Goal: Task Accomplishment & Management: Manage account settings

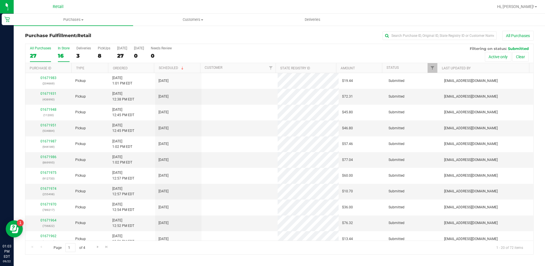
click at [62, 55] on div "16" at bounding box center [64, 55] width 12 height 7
click at [0, 0] on input "In Store 16" at bounding box center [0, 0] width 0 height 0
click at [54, 93] on link "01671985" at bounding box center [48, 94] width 16 height 4
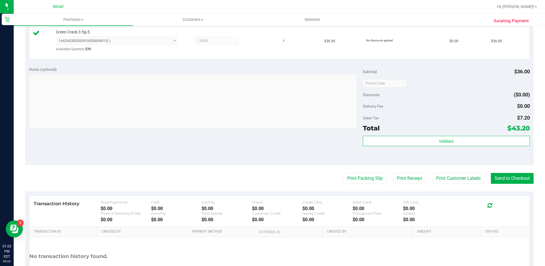
scroll to position [171, 0]
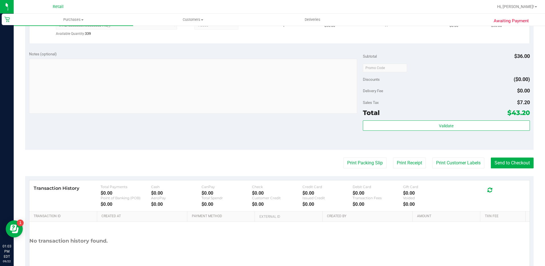
click at [504, 157] on purchase-details "Back Edit Purchase Cancel Purchase View Profile # 01671985 Med | Rec METRC ID: …" at bounding box center [279, 71] width 509 height 423
click at [503, 160] on button "Send to Checkout" at bounding box center [512, 162] width 43 height 11
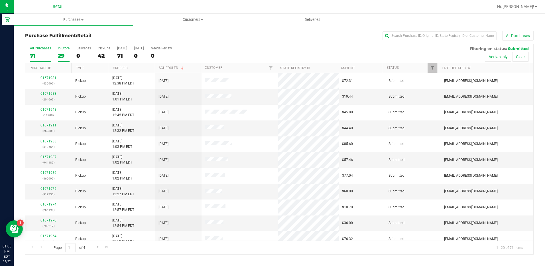
click at [65, 53] on div "29" at bounding box center [64, 55] width 12 height 7
click at [0, 0] on input "In Store 29" at bounding box center [0, 0] width 0 height 0
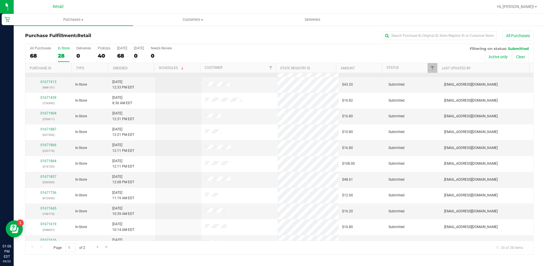
scroll to position [148, 0]
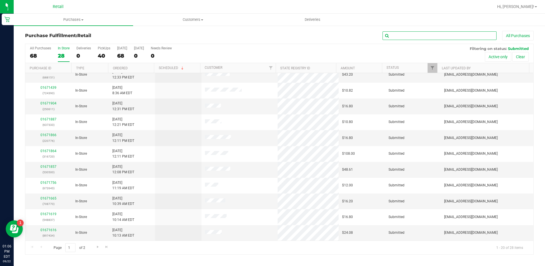
click at [456, 34] on input "text" at bounding box center [440, 35] width 114 height 9
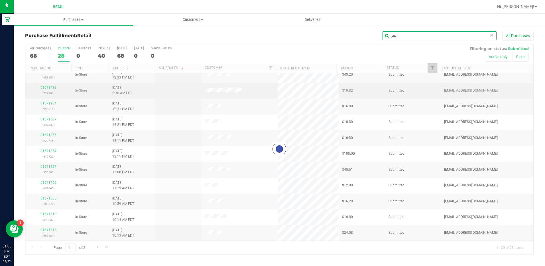
scroll to position [0, 0]
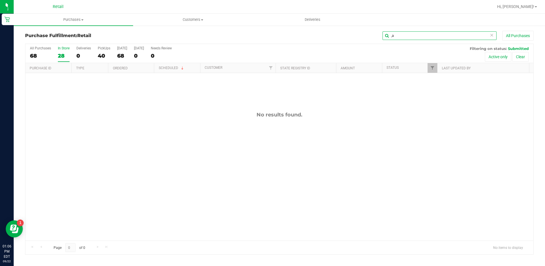
type input ","
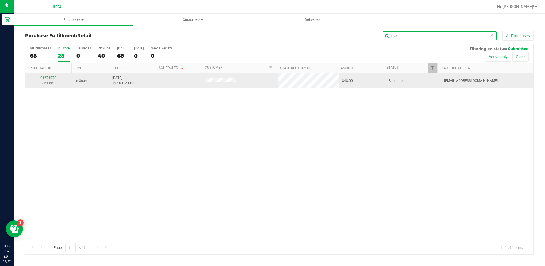
type input "mac"
click at [45, 78] on link "01671978" at bounding box center [48, 78] width 16 height 4
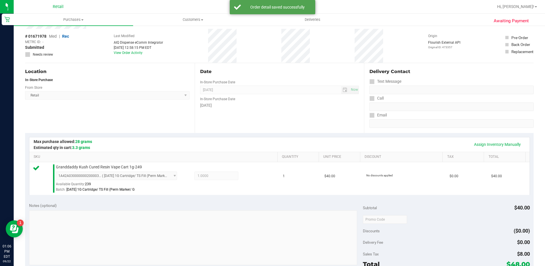
scroll to position [143, 0]
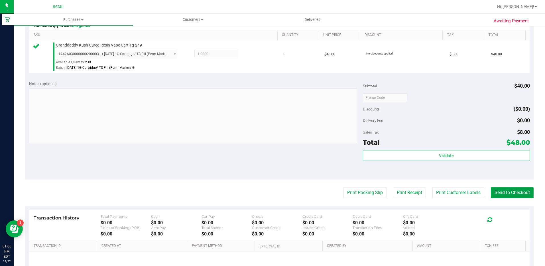
click at [506, 194] on button "Send to Checkout" at bounding box center [512, 192] width 43 height 11
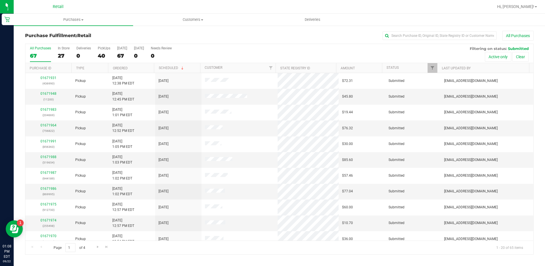
click at [69, 56] on div "All Purchases 67 In Store 27 Deliveries 0 PickUps 40 [DATE] 67 [DATE] 0 Needs R…" at bounding box center [279, 53] width 508 height 19
click at [61, 54] on div "27" at bounding box center [64, 55] width 12 height 7
click at [0, 0] on input "In Store 27" at bounding box center [0, 0] width 0 height 0
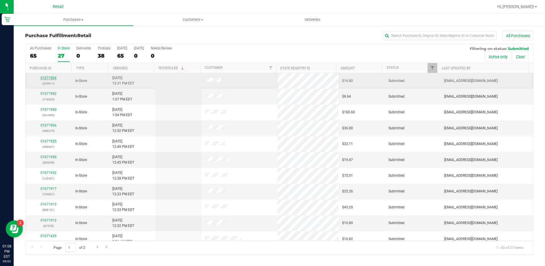
click at [50, 77] on link "01671904" at bounding box center [48, 78] width 16 height 4
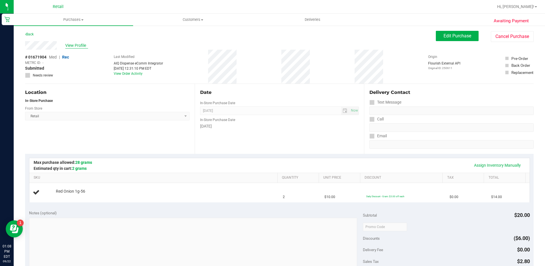
click at [73, 45] on span "View Profile" at bounding box center [76, 45] width 23 height 6
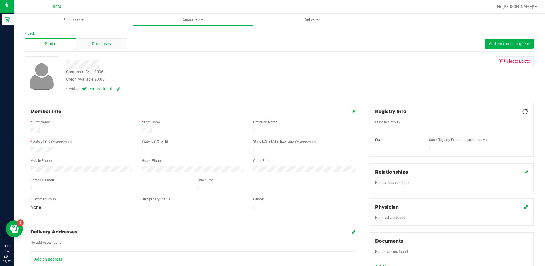
click at [92, 43] on span "Purchases" at bounding box center [101, 44] width 19 height 6
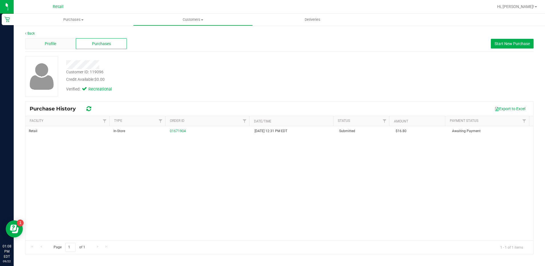
click at [58, 44] on div "Profile" at bounding box center [50, 43] width 51 height 11
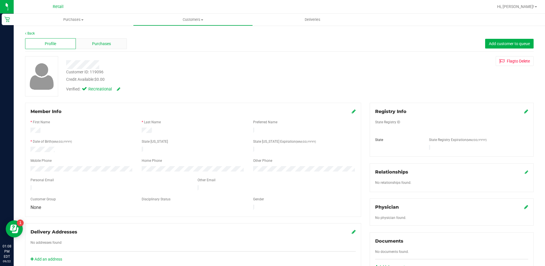
click at [105, 45] on span "Purchases" at bounding box center [101, 44] width 19 height 6
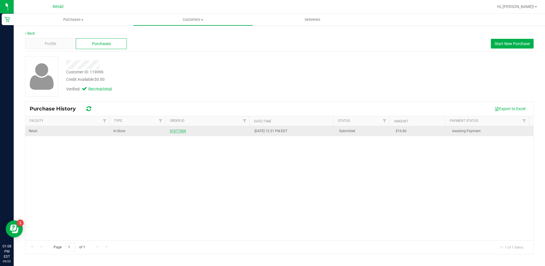
click at [176, 129] on link "01671904" at bounding box center [178, 131] width 16 height 4
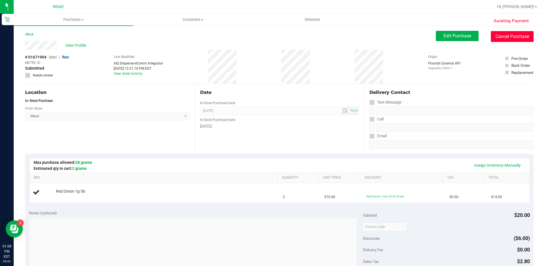
drag, startPoint x: 502, startPoint y: 38, endPoint x: 317, endPoint y: 27, distance: 185.7
click at [502, 38] on button "Cancel Purchase" at bounding box center [512, 36] width 43 height 11
click at [494, 30] on div "Awaiting Payment Back Edit Purchase Cancel Purchase View Profile # 01671904 Med…" at bounding box center [279, 239] width 531 height 428
click at [494, 34] on button "Cancel Purchase" at bounding box center [512, 36] width 43 height 11
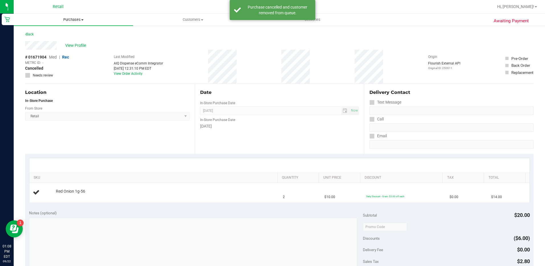
click at [63, 17] on span "Purchases" at bounding box center [73, 19] width 119 height 5
click at [60, 44] on li "Fulfillment" at bounding box center [73, 41] width 119 height 7
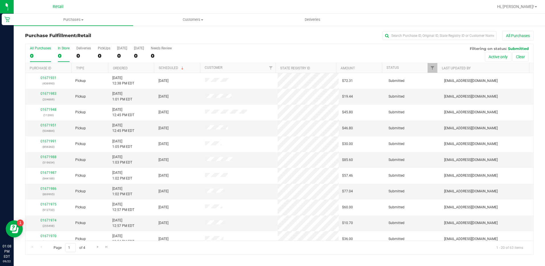
click at [68, 53] on div "0" at bounding box center [64, 55] width 12 height 7
click at [0, 0] on input "In Store 0" at bounding box center [0, 0] width 0 height 0
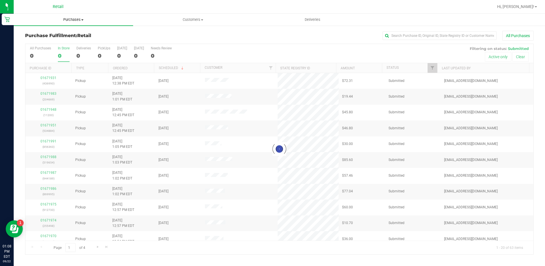
click at [72, 14] on uib-tab-heading "Purchases Summary of purchases Fulfillment All purchases" at bounding box center [73, 20] width 119 height 12
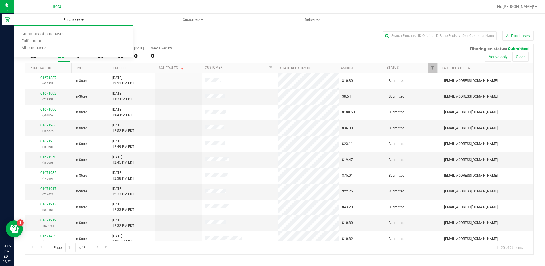
click at [72, 15] on uib-tab-heading "Purchases Summary of purchases Fulfillment All purchases" at bounding box center [73, 20] width 119 height 12
click at [72, 24] on uib-tab-heading "Purchases Summary of purchases Fulfillment All purchases" at bounding box center [73, 20] width 119 height 12
click at [66, 37] on span "Summary of purchases" at bounding box center [43, 34] width 58 height 5
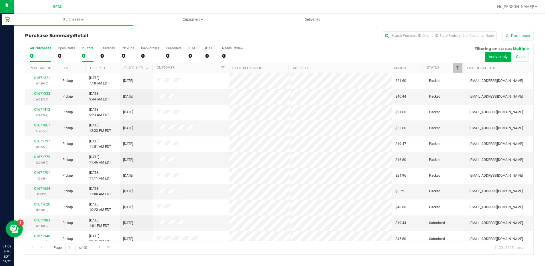
click at [90, 52] on div "0" at bounding box center [88, 55] width 12 height 7
click at [0, 0] on input "In Store 0" at bounding box center [0, 0] width 0 height 0
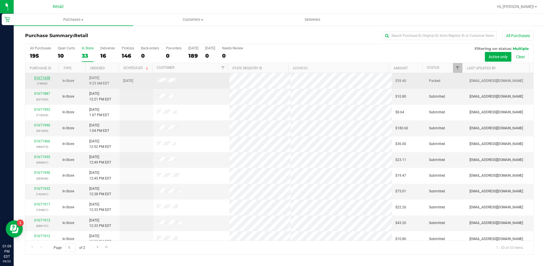
click at [42, 79] on link "01671438" at bounding box center [42, 78] width 16 height 4
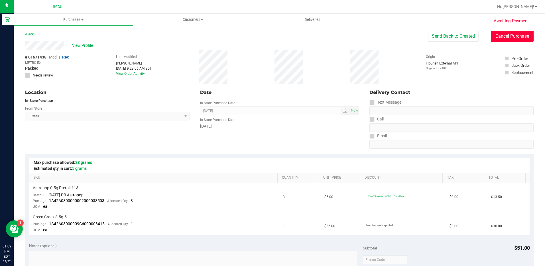
click at [502, 39] on button "Cancel Purchase" at bounding box center [512, 36] width 43 height 11
click at [71, 19] on span "Purchases" at bounding box center [73, 19] width 119 height 5
click at [62, 36] on span "Summary of purchases" at bounding box center [43, 34] width 58 height 5
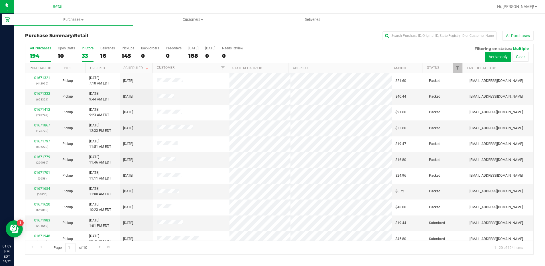
click at [87, 55] on div "33" at bounding box center [88, 55] width 12 height 7
click at [0, 0] on input "In Store 33" at bounding box center [0, 0] width 0 height 0
click at [109, 67] on th "Ordered" at bounding box center [102, 68] width 33 height 10
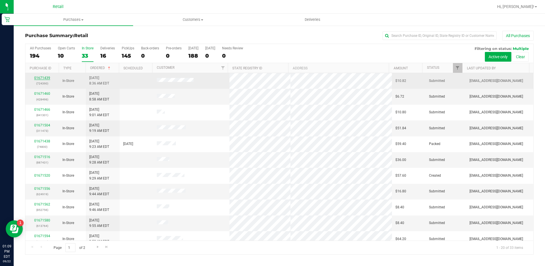
click at [38, 79] on link "01671439" at bounding box center [42, 78] width 16 height 4
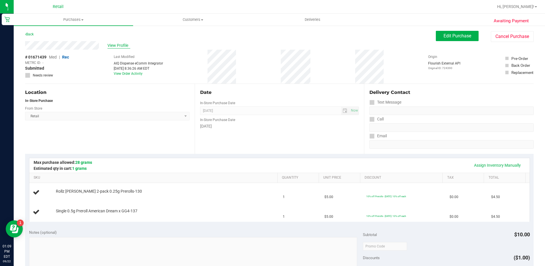
click at [126, 45] on span "View Profile" at bounding box center [118, 45] width 23 height 6
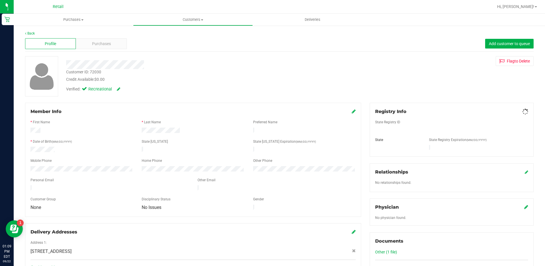
click at [110, 48] on div "Purchases" at bounding box center [101, 43] width 51 height 11
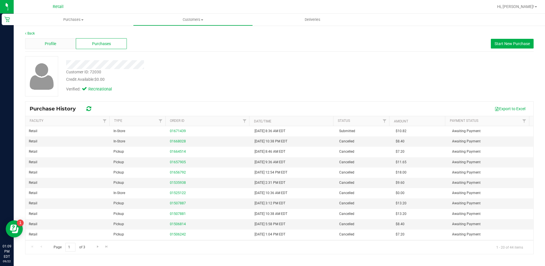
click at [60, 44] on div "Profile" at bounding box center [50, 43] width 51 height 11
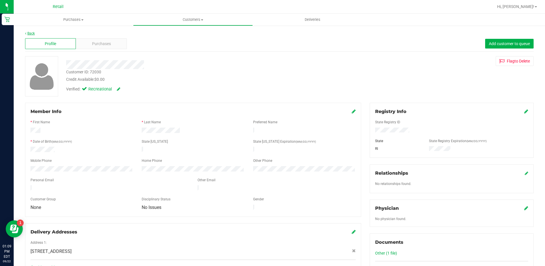
click at [33, 33] on link "Back" at bounding box center [30, 33] width 10 height 4
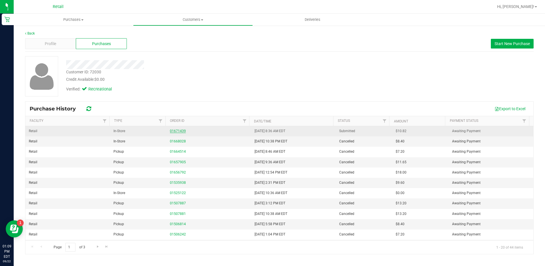
click at [173, 129] on link "01671439" at bounding box center [178, 131] width 16 height 4
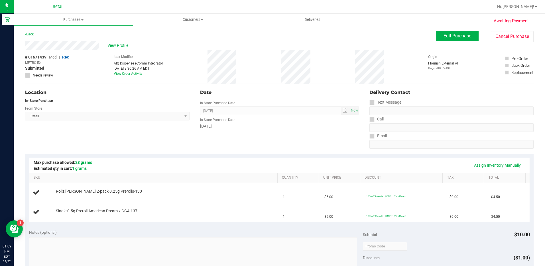
click at [504, 42] on div "View Profile # 01671439 Med | Rec METRC ID: - Submitted Needs review Last Modif…" at bounding box center [279, 62] width 509 height 43
click at [498, 40] on button "Cancel Purchase" at bounding box center [512, 36] width 43 height 11
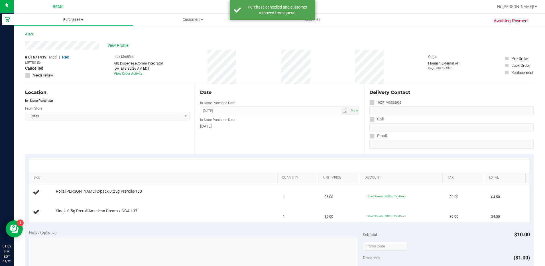
click at [80, 23] on uib-tab-heading "Purchases Summary of purchases Fulfillment All purchases" at bounding box center [73, 20] width 119 height 12
click at [81, 30] on ul "Summary of purchases Fulfillment All purchases" at bounding box center [73, 41] width 119 height 31
click at [77, 23] on uib-tab-heading "Purchases Summary of purchases Fulfillment All purchases" at bounding box center [73, 20] width 119 height 12
click at [72, 35] on li "Summary of purchases" at bounding box center [73, 34] width 119 height 7
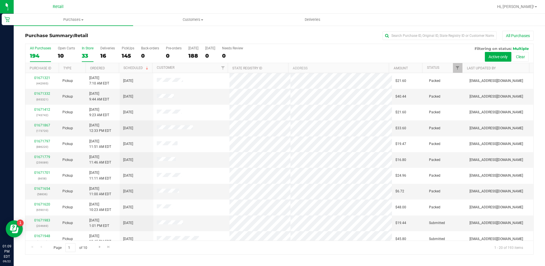
click at [87, 51] on label "In Store 33" at bounding box center [88, 54] width 12 height 16
click at [0, 0] on input "In Store 33" at bounding box center [0, 0] width 0 height 0
click at [113, 69] on th "Ordered" at bounding box center [102, 68] width 33 height 10
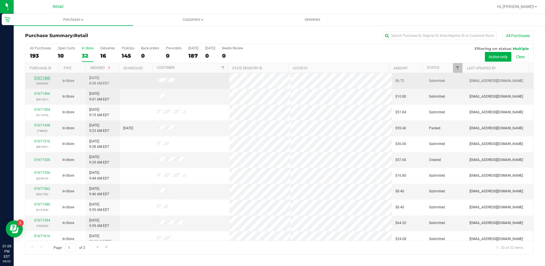
click at [41, 79] on link "01671460" at bounding box center [42, 78] width 16 height 4
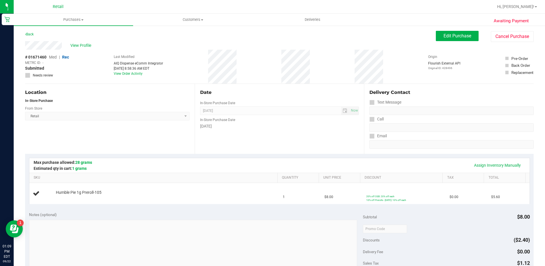
click at [85, 48] on span "View Profile" at bounding box center [81, 45] width 23 height 6
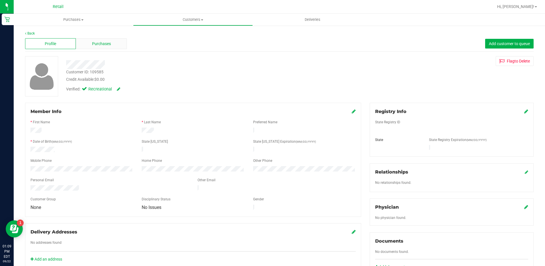
click at [102, 44] on span "Purchases" at bounding box center [101, 44] width 19 height 6
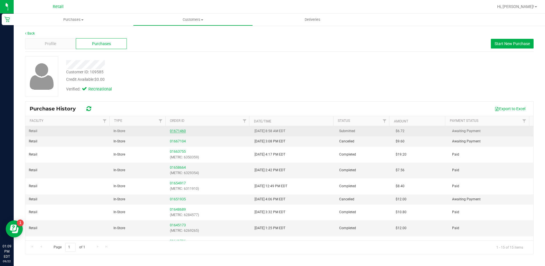
click at [181, 129] on link "01671460" at bounding box center [178, 131] width 16 height 4
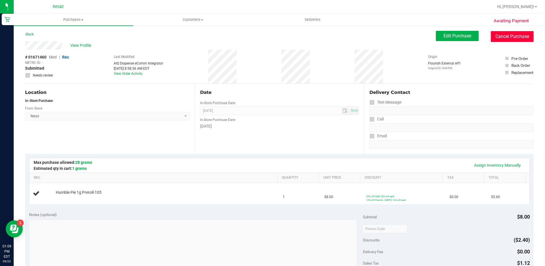
click at [515, 37] on button "Cancel Purchase" at bounding box center [512, 36] width 43 height 11
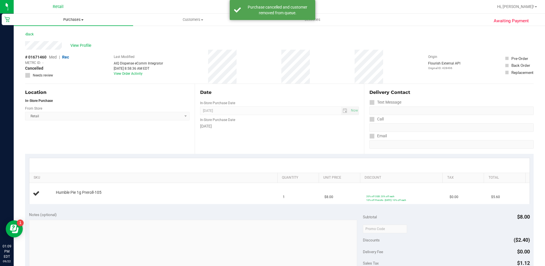
click at [67, 22] on uib-tab-heading "Purchases Summary of purchases Fulfillment All purchases" at bounding box center [73, 20] width 119 height 12
click at [63, 36] on span "Summary of purchases" at bounding box center [43, 34] width 58 height 5
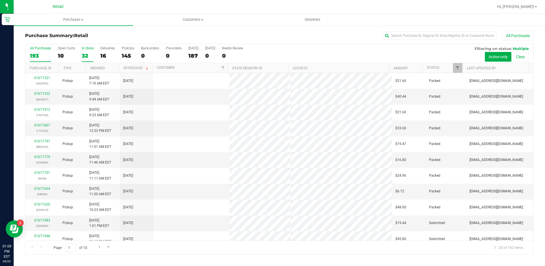
click at [87, 57] on div "32" at bounding box center [88, 55] width 12 height 7
click at [0, 0] on input "In Store 32" at bounding box center [0, 0] width 0 height 0
click at [109, 66] on th "Ordered" at bounding box center [102, 68] width 33 height 10
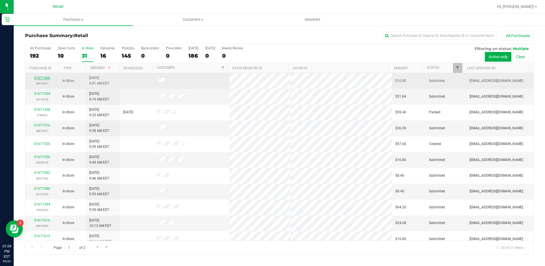
click at [49, 78] on link "01671466" at bounding box center [42, 78] width 16 height 4
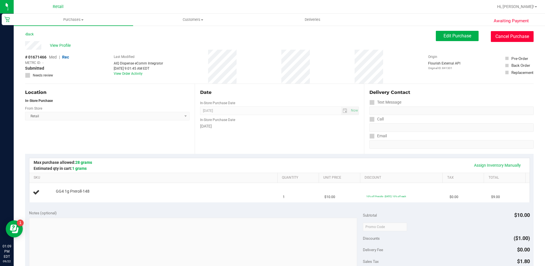
click at [494, 33] on button "Cancel Purchase" at bounding box center [512, 36] width 43 height 11
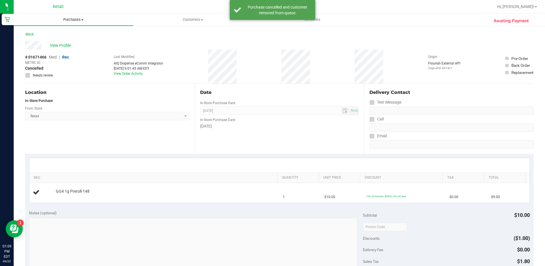
click at [72, 20] on span "Purchases" at bounding box center [73, 19] width 119 height 5
click at [68, 40] on li "Fulfillment" at bounding box center [73, 41] width 119 height 7
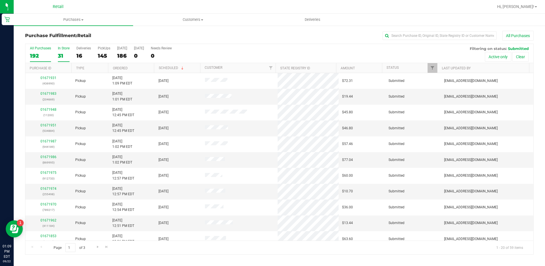
click at [65, 54] on div "31" at bounding box center [64, 55] width 12 height 7
click at [0, 0] on input "In Store 31" at bounding box center [0, 0] width 0 height 0
click at [98, 63] on th "Type" at bounding box center [89, 68] width 37 height 10
click at [141, 67] on th "Ordered" at bounding box center [131, 68] width 46 height 10
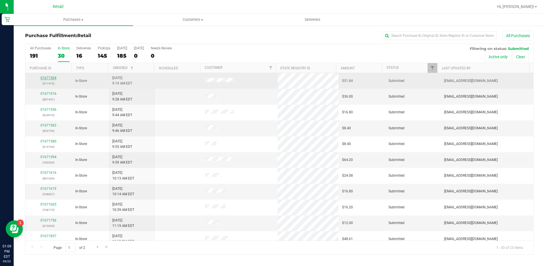
click at [53, 77] on link "01671504" at bounding box center [48, 78] width 16 height 4
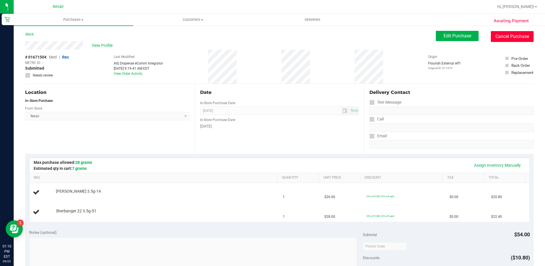
click at [501, 38] on button "Cancel Purchase" at bounding box center [512, 36] width 43 height 11
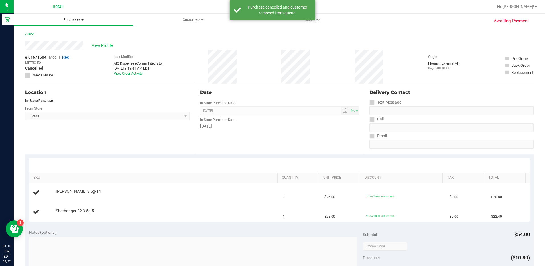
click at [88, 22] on uib-tab-heading "Purchases Summary of purchases Fulfillment All purchases" at bounding box center [73, 20] width 119 height 12
click at [59, 34] on span "Summary of purchases" at bounding box center [43, 34] width 58 height 5
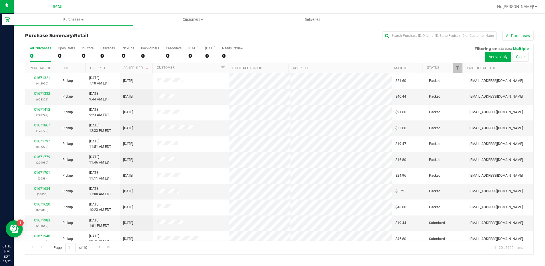
click at [81, 53] on div "All Purchases 0 Open Carts 0 In Store 0 Deliveries 0 PickUps 0 Back-orders 0 Pr…" at bounding box center [279, 53] width 508 height 19
click at [83, 54] on div "0" at bounding box center [88, 55] width 12 height 7
click at [0, 0] on input "In Store 0" at bounding box center [0, 0] width 0 height 0
click at [112, 70] on th "Ordered" at bounding box center [102, 68] width 33 height 10
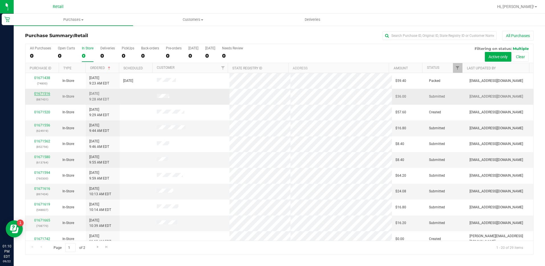
click at [44, 92] on link "01671516" at bounding box center [42, 94] width 16 height 4
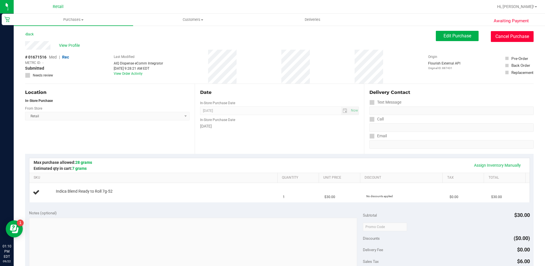
click at [501, 38] on button "Cancel Purchase" at bounding box center [512, 36] width 43 height 11
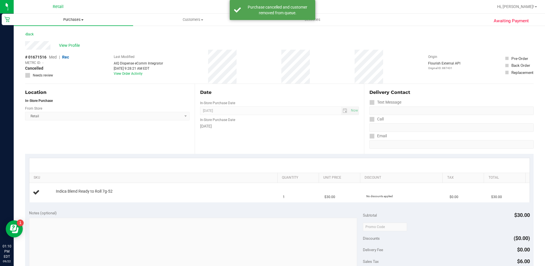
click at [66, 21] on span "Purchases" at bounding box center [73, 19] width 119 height 5
click at [69, 40] on li "Fulfillment" at bounding box center [73, 41] width 119 height 7
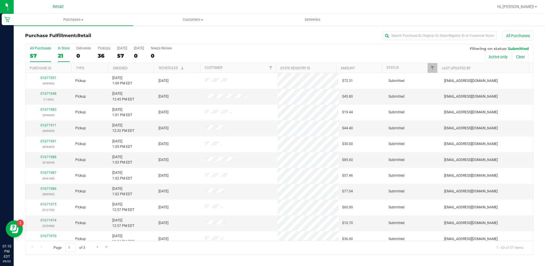
click at [64, 52] on div "21" at bounding box center [64, 55] width 12 height 7
click at [0, 0] on input "In Store 21" at bounding box center [0, 0] width 0 height 0
click at [133, 66] on th "Ordered" at bounding box center [131, 68] width 46 height 10
click at [49, 93] on link "01671562" at bounding box center [48, 94] width 16 height 4
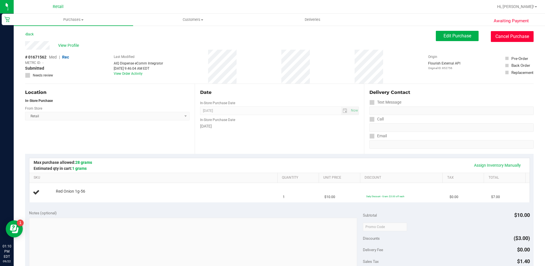
click at [503, 35] on button "Cancel Purchase" at bounding box center [512, 36] width 43 height 11
click at [76, 46] on span "View Profile" at bounding box center [69, 45] width 23 height 6
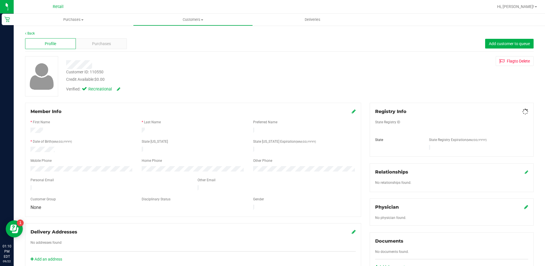
click at [73, 44] on div "Profile" at bounding box center [50, 43] width 51 height 11
click at [100, 44] on span "Purchases" at bounding box center [101, 44] width 19 height 6
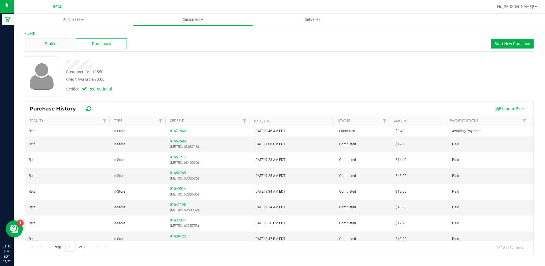
click at [58, 40] on div "Profile" at bounding box center [50, 43] width 51 height 11
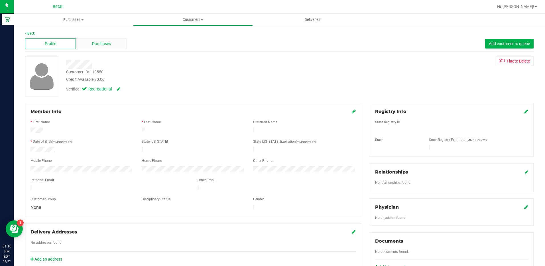
click at [121, 44] on div "Purchases" at bounding box center [101, 43] width 51 height 11
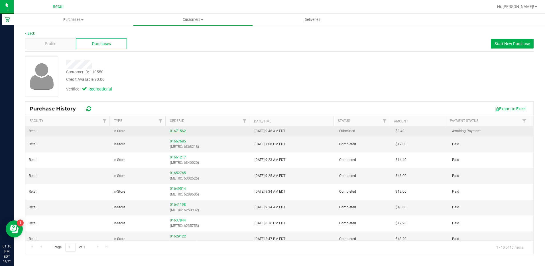
click at [177, 129] on link "01671562" at bounding box center [178, 131] width 16 height 4
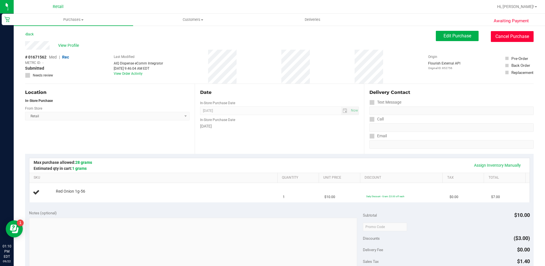
click at [505, 41] on button "Cancel Purchase" at bounding box center [512, 36] width 43 height 11
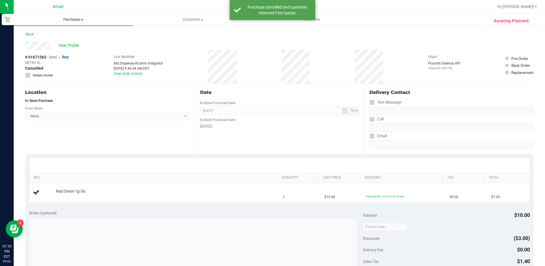
click at [84, 18] on span "Purchases" at bounding box center [73, 19] width 119 height 5
click at [68, 35] on span "Summary of purchases" at bounding box center [43, 34] width 58 height 5
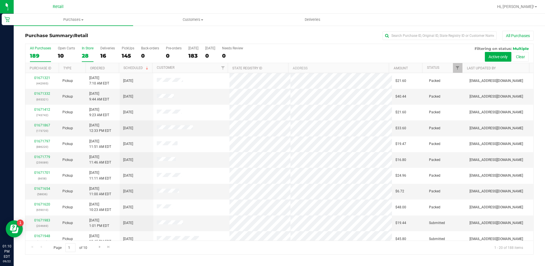
click at [86, 55] on div "28" at bounding box center [88, 55] width 12 height 7
click at [0, 0] on input "In Store 28" at bounding box center [0, 0] width 0 height 0
click at [110, 66] on th "Ordered" at bounding box center [102, 68] width 33 height 10
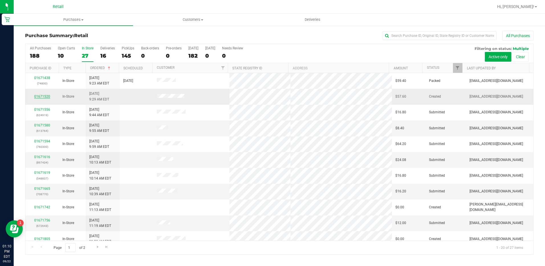
click at [45, 95] on link "01671520" at bounding box center [42, 96] width 16 height 4
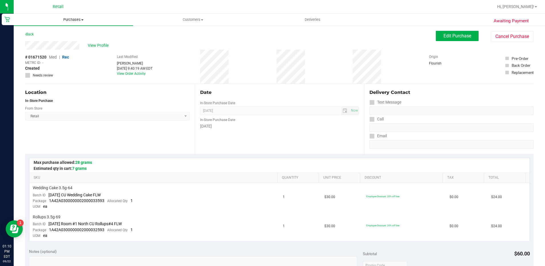
click at [69, 19] on span "Purchases" at bounding box center [73, 19] width 119 height 5
click at [64, 37] on span "Summary of purchases" at bounding box center [43, 34] width 58 height 5
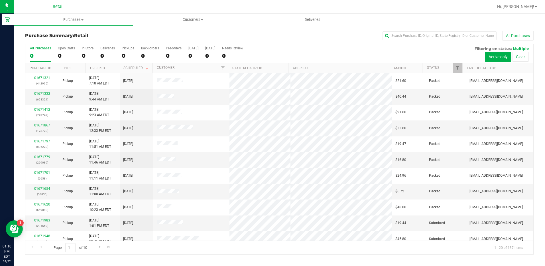
click at [84, 55] on div "0" at bounding box center [88, 55] width 12 height 7
click at [0, 0] on input "In Store 0" at bounding box center [0, 0] width 0 height 0
click at [116, 69] on th "Ordered" at bounding box center [102, 68] width 33 height 10
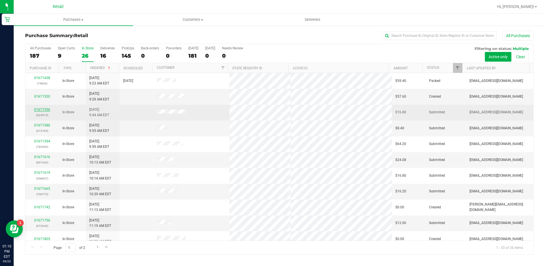
click at [48, 110] on link "01671556" at bounding box center [42, 109] width 16 height 4
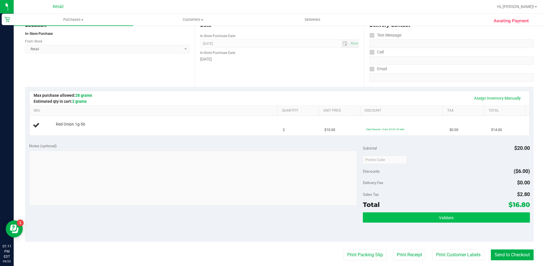
scroll to position [86, 0]
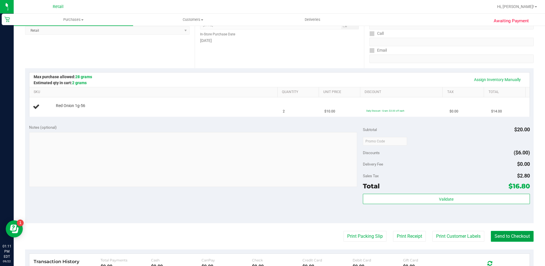
click at [503, 238] on button "Send to Checkout" at bounding box center [512, 236] width 43 height 11
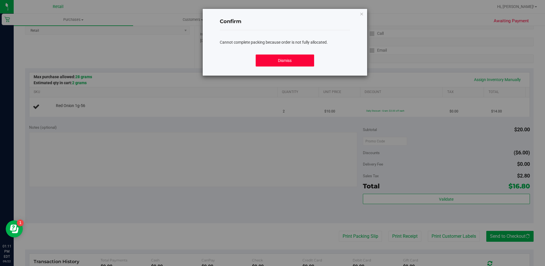
click at [299, 64] on button "Dismiss" at bounding box center [285, 60] width 58 height 12
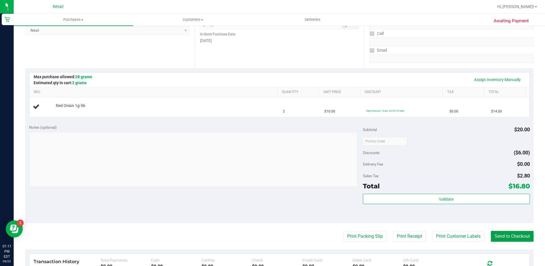
scroll to position [0, 0]
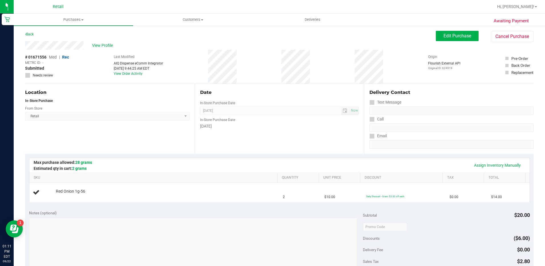
click at [524, 28] on div "Awaiting Payment Back Edit Purchase Cancel Purchase View Profile # 01671556 Med…" at bounding box center [279, 239] width 531 height 428
click at [520, 34] on button "Cancel Purchase" at bounding box center [512, 36] width 43 height 11
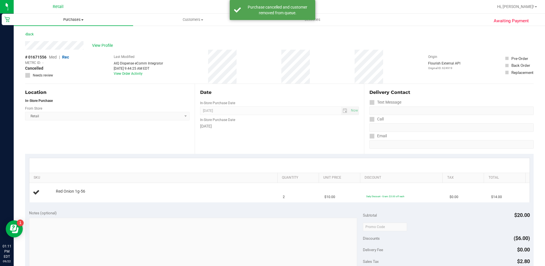
click at [75, 18] on span "Purchases" at bounding box center [73, 19] width 119 height 5
click at [75, 33] on li "Summary of purchases" at bounding box center [73, 34] width 119 height 7
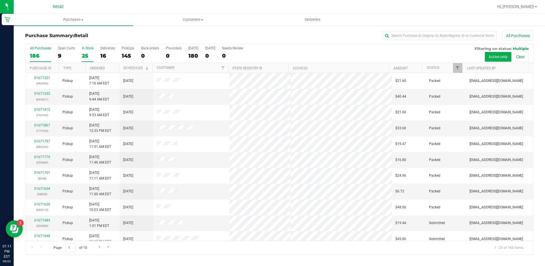
click at [87, 58] on div "25" at bounding box center [88, 55] width 12 height 7
click at [0, 0] on input "In Store 25" at bounding box center [0, 0] width 0 height 0
click at [113, 70] on th "Ordered" at bounding box center [102, 68] width 33 height 10
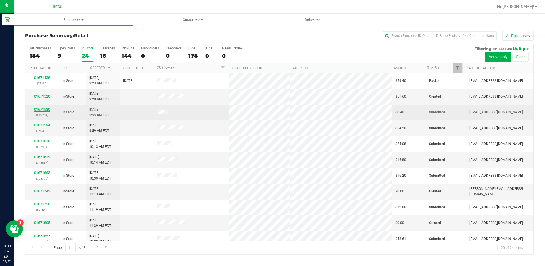
click at [40, 108] on link "01671580" at bounding box center [42, 109] width 16 height 4
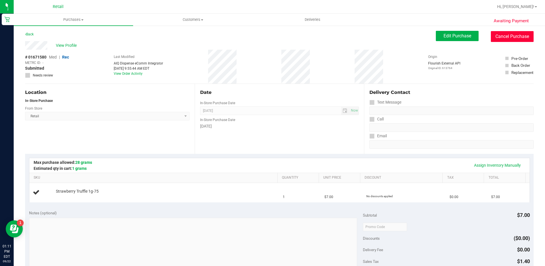
click at [506, 35] on button "Cancel Purchase" at bounding box center [512, 36] width 43 height 11
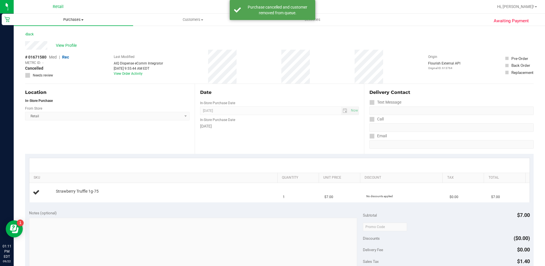
click at [72, 20] on span "Purchases" at bounding box center [73, 19] width 119 height 5
click at [67, 34] on span "Summary of purchases" at bounding box center [43, 34] width 58 height 5
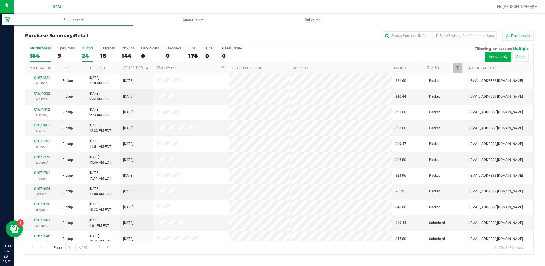
click at [85, 54] on div "24" at bounding box center [88, 55] width 12 height 7
click at [0, 0] on input "In Store 24" at bounding box center [0, 0] width 0 height 0
click at [111, 66] on th "Ordered" at bounding box center [102, 68] width 33 height 10
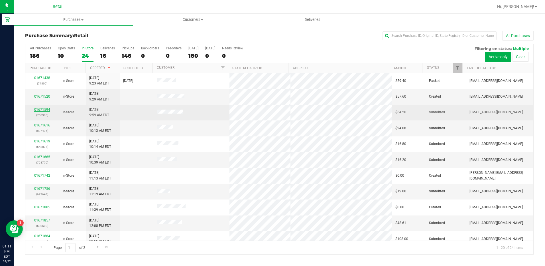
click at [45, 107] on link "01671594" at bounding box center [42, 109] width 16 height 4
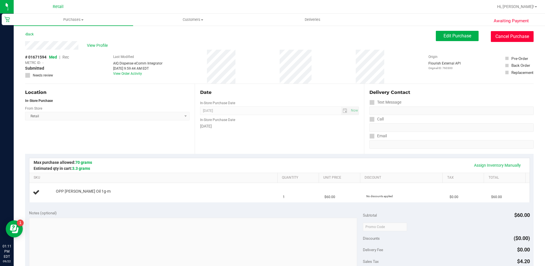
click at [514, 38] on button "Cancel Purchase" at bounding box center [512, 36] width 43 height 11
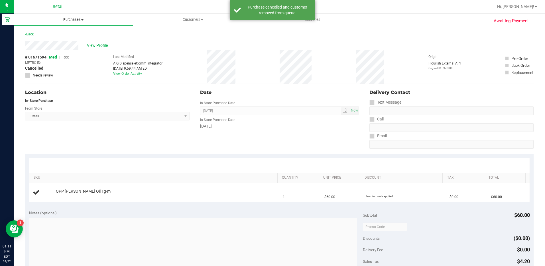
click at [82, 19] on span "Purchases" at bounding box center [73, 19] width 119 height 5
click at [84, 35] on li "Summary of purchases" at bounding box center [73, 34] width 119 height 7
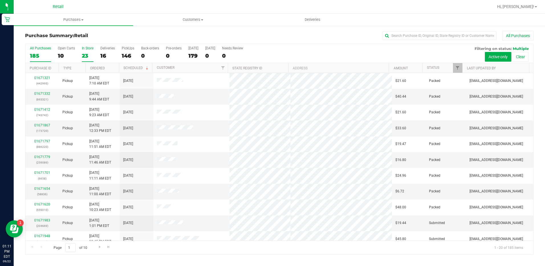
click at [92, 53] on div "23" at bounding box center [88, 55] width 12 height 7
click at [0, 0] on input "In Store 23" at bounding box center [0, 0] width 0 height 0
click at [109, 68] on th "Ordered" at bounding box center [102, 68] width 33 height 10
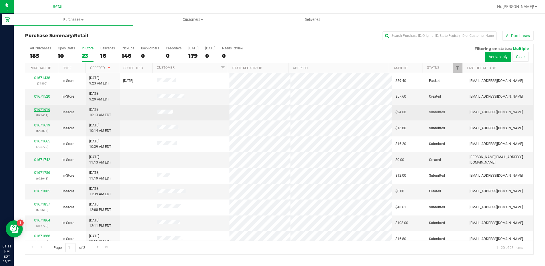
click at [43, 111] on link "01671616" at bounding box center [42, 109] width 16 height 4
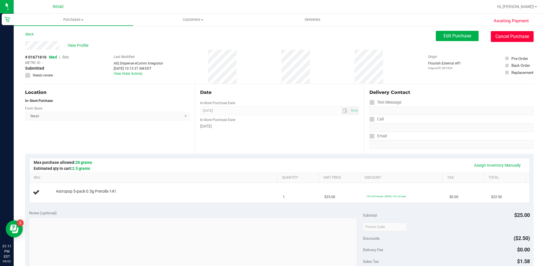
click at [504, 41] on button "Cancel Purchase" at bounding box center [512, 36] width 43 height 11
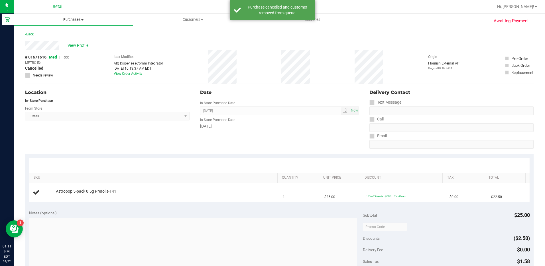
drag, startPoint x: 66, startPoint y: 19, endPoint x: 55, endPoint y: 29, distance: 14.8
click at [66, 19] on span "Purchases" at bounding box center [73, 19] width 119 height 5
click at [41, 42] on span "Fulfillment" at bounding box center [31, 41] width 35 height 5
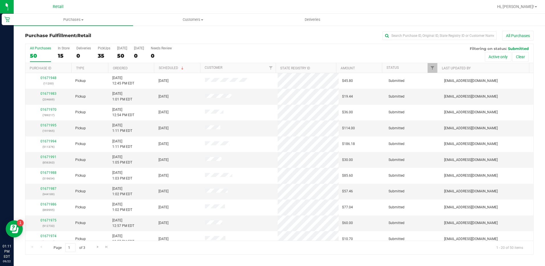
click at [57, 52] on div "All Purchases 50 In Store 15 Deliveries 0 PickUps 35 [DATE] 50 [DATE] 0 Needs R…" at bounding box center [279, 53] width 508 height 19
click at [72, 19] on span "Purchases" at bounding box center [73, 19] width 119 height 5
click at [62, 34] on span "Summary of purchases" at bounding box center [43, 34] width 58 height 5
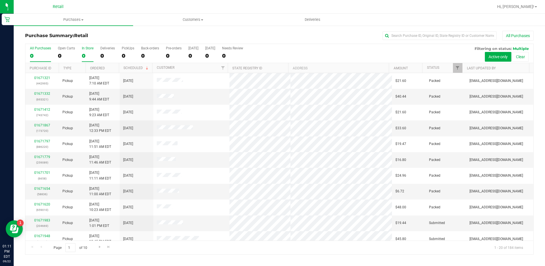
click at [86, 52] on div "0" at bounding box center [88, 55] width 12 height 7
click at [0, 0] on input "In Store 0" at bounding box center [0, 0] width 0 height 0
click at [113, 69] on th "Ordered" at bounding box center [102, 68] width 33 height 10
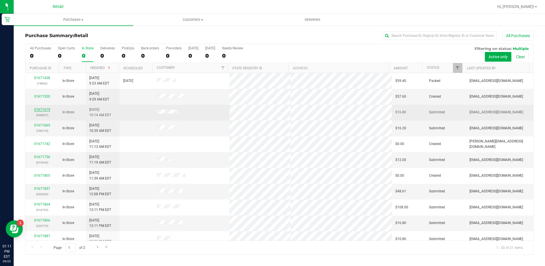
click at [41, 109] on link "01671619" at bounding box center [42, 109] width 16 height 4
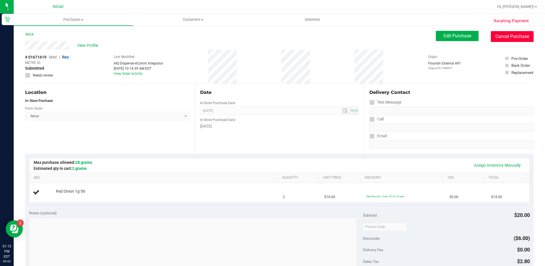
drag, startPoint x: 518, startPoint y: 36, endPoint x: 296, endPoint y: 26, distance: 222.3
click at [518, 36] on button "Cancel Purchase" at bounding box center [512, 36] width 43 height 11
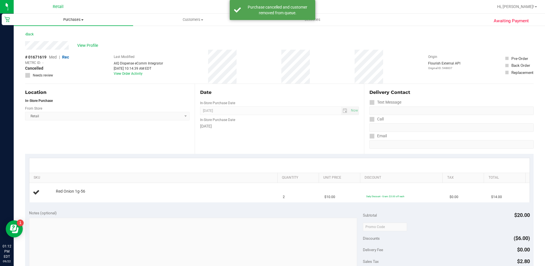
click at [72, 21] on span "Purchases" at bounding box center [73, 19] width 119 height 5
click at [68, 33] on span "Summary of purchases" at bounding box center [43, 34] width 58 height 5
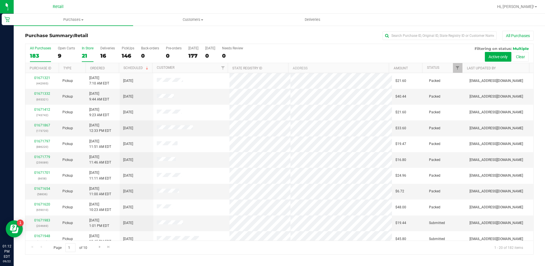
click at [86, 54] on div "21" at bounding box center [88, 55] width 12 height 7
click at [0, 0] on input "In Store 21" at bounding box center [0, 0] width 0 height 0
click at [111, 70] on th "Ordered" at bounding box center [102, 68] width 33 height 10
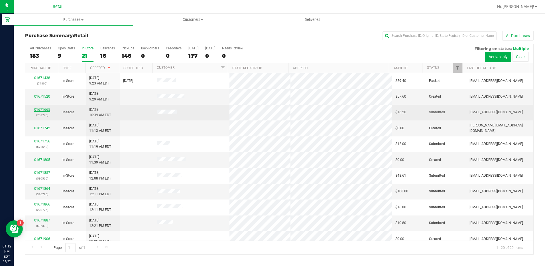
click at [46, 109] on link "01671665" at bounding box center [42, 109] width 16 height 4
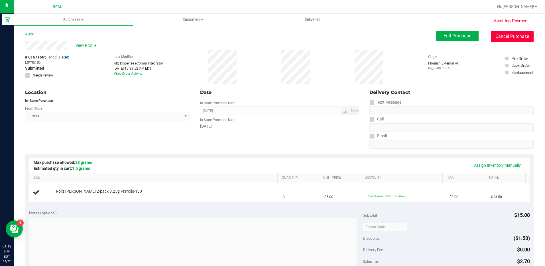
click at [507, 36] on button "Cancel Purchase" at bounding box center [512, 36] width 43 height 11
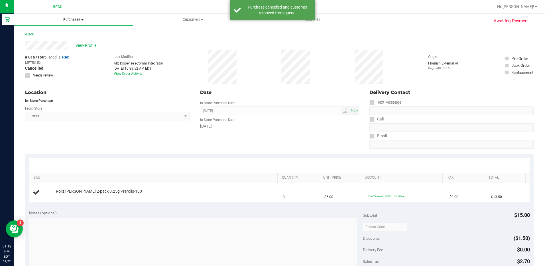
click at [73, 22] on span "Purchases" at bounding box center [73, 19] width 119 height 5
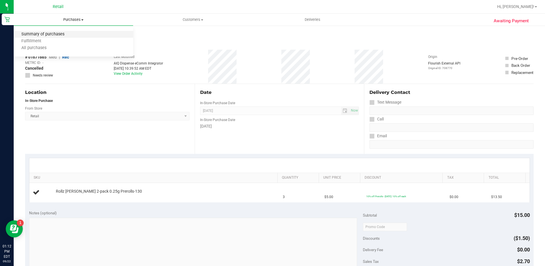
click at [64, 36] on span "Summary of purchases" at bounding box center [43, 34] width 58 height 5
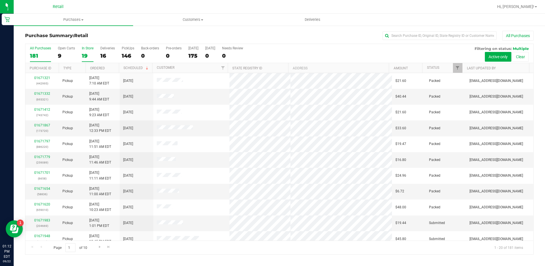
click at [90, 54] on div "19" at bounding box center [88, 55] width 12 height 7
click at [0, 0] on input "In Store 19" at bounding box center [0, 0] width 0 height 0
click at [37, 94] on div "01671906" at bounding box center [42, 96] width 27 height 5
click at [39, 94] on div "01671906" at bounding box center [42, 96] width 27 height 5
click at [39, 98] on link "01671906" at bounding box center [42, 96] width 16 height 4
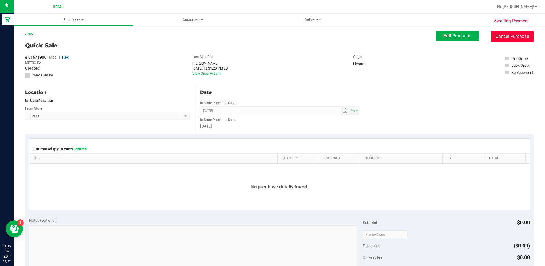
click at [506, 39] on button "Cancel Purchase" at bounding box center [512, 36] width 43 height 11
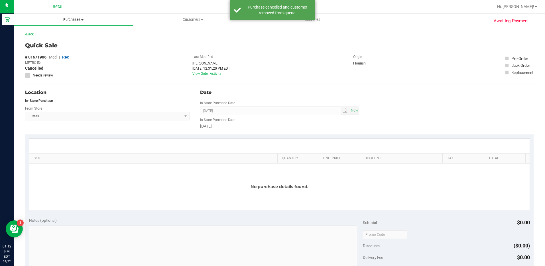
click at [52, 16] on uib-tab-heading "Purchases Summary of purchases Fulfillment All purchases" at bounding box center [73, 20] width 119 height 12
click at [58, 36] on span "Summary of purchases" at bounding box center [43, 34] width 58 height 5
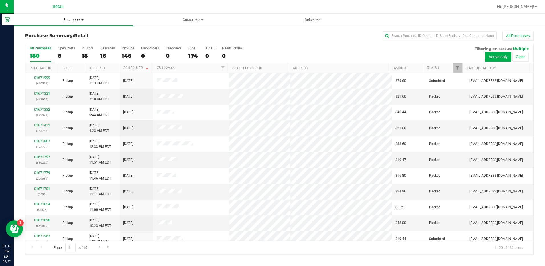
click at [78, 19] on span "Purchases" at bounding box center [73, 19] width 119 height 5
click at [200, 23] on uib-tab-heading "Customers All customers Add a new customer All physicians" at bounding box center [192, 19] width 119 height 11
click at [200, 33] on li "All customers" at bounding box center [192, 34] width 119 height 7
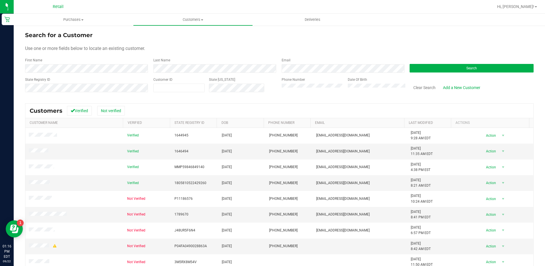
click at [109, 64] on div "First Name" at bounding box center [87, 65] width 124 height 15
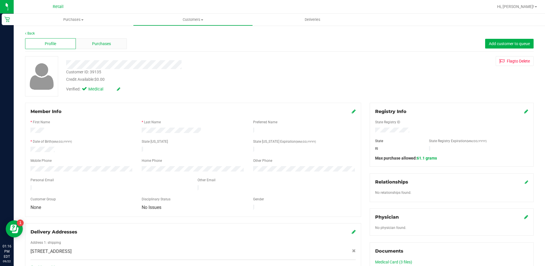
click at [113, 40] on div "Purchases" at bounding box center [101, 43] width 51 height 11
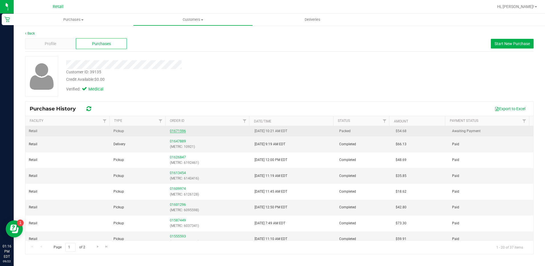
click at [176, 129] on link "01671596" at bounding box center [178, 131] width 16 height 4
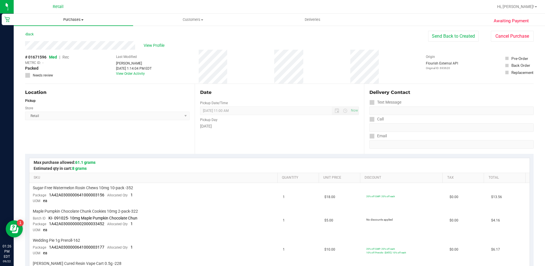
click at [73, 19] on span "Purchases" at bounding box center [73, 19] width 119 height 5
click at [73, 41] on li "Fulfillment" at bounding box center [73, 41] width 119 height 7
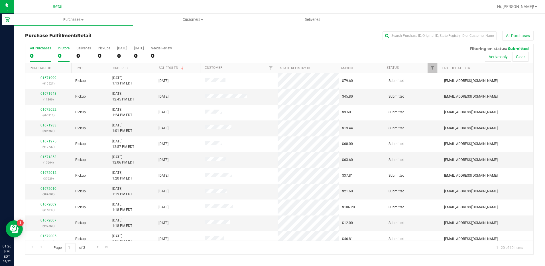
click at [63, 50] on div "In Store" at bounding box center [64, 48] width 12 height 4
click at [0, 0] on input "In Store 0" at bounding box center [0, 0] width 0 height 0
click at [52, 155] on link "01672013" at bounding box center [48, 157] width 16 height 4
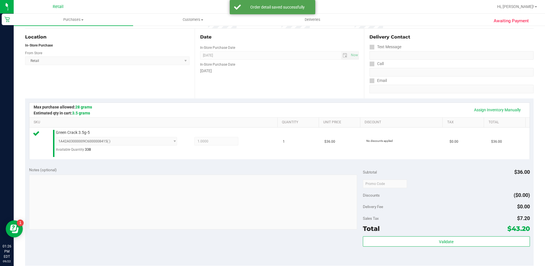
scroll to position [143, 0]
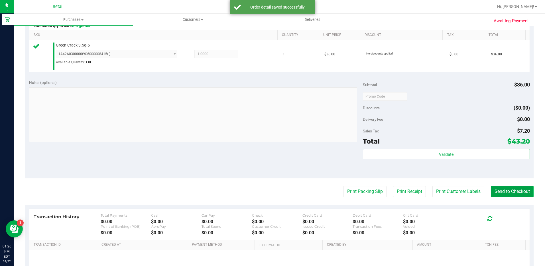
click at [491, 196] on button "Send to Checkout" at bounding box center [512, 191] width 43 height 11
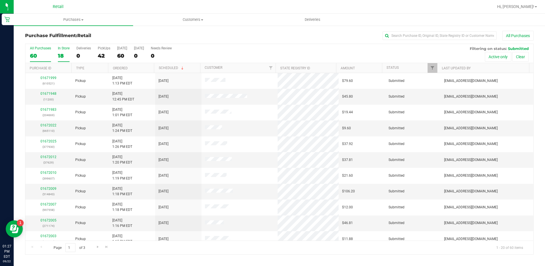
click at [61, 56] on div "18" at bounding box center [64, 55] width 12 height 7
click at [0, 0] on input "In Store 18" at bounding box center [0, 0] width 0 height 0
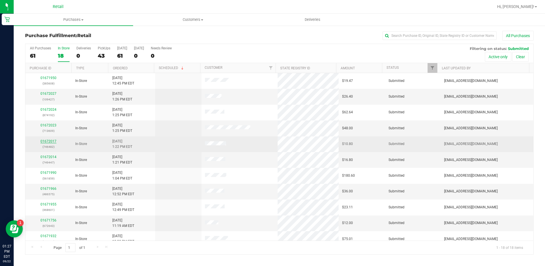
click at [47, 139] on link "01672017" at bounding box center [48, 141] width 16 height 4
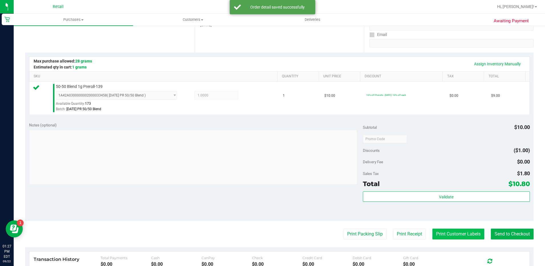
scroll to position [114, 0]
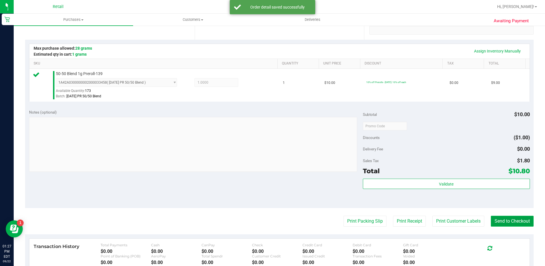
click at [502, 219] on button "Send to Checkout" at bounding box center [512, 221] width 43 height 11
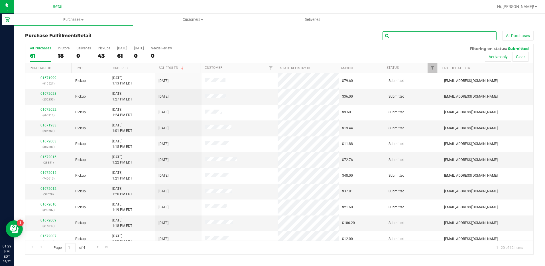
click at [417, 35] on input "text" at bounding box center [440, 35] width 114 height 9
type input "0112200"
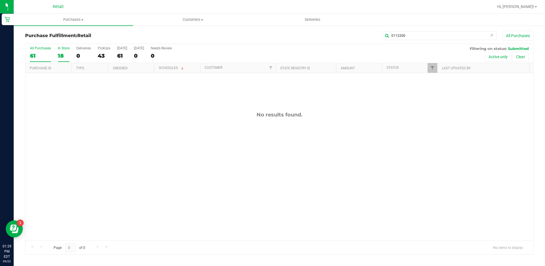
click at [69, 51] on div "All Purchases 61 In Store 18 Deliveries 0 PickUps 43 [DATE] 61 [DATE] 0 Needs R…" at bounding box center [279, 53] width 508 height 19
drag, startPoint x: 429, startPoint y: 40, endPoint x: 427, endPoint y: 37, distance: 4.3
click at [429, 40] on div "0112200 All Purchases" at bounding box center [364, 36] width 339 height 10
click at [425, 36] on input "0112200" at bounding box center [440, 35] width 114 height 9
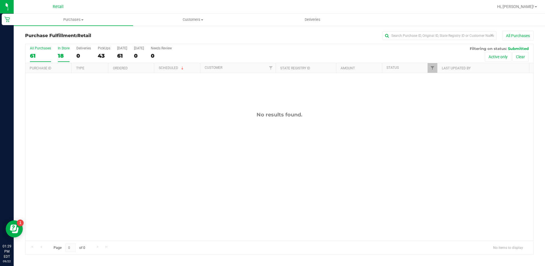
click at [62, 53] on div "18" at bounding box center [64, 55] width 12 height 7
click at [0, 0] on input "In Store 18" at bounding box center [0, 0] width 0 height 0
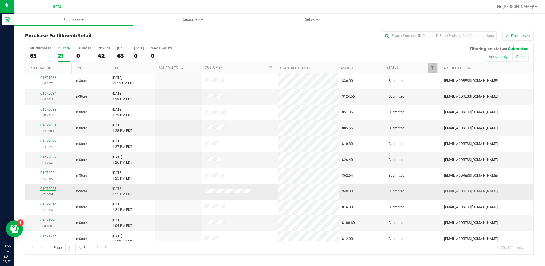
click at [49, 187] on link "01672023" at bounding box center [48, 188] width 16 height 4
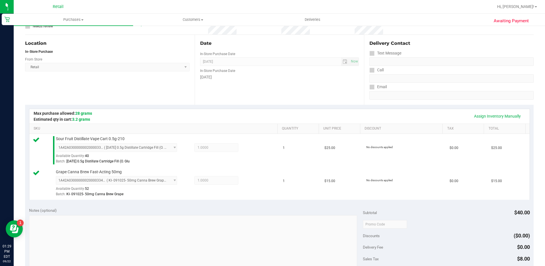
scroll to position [171, 0]
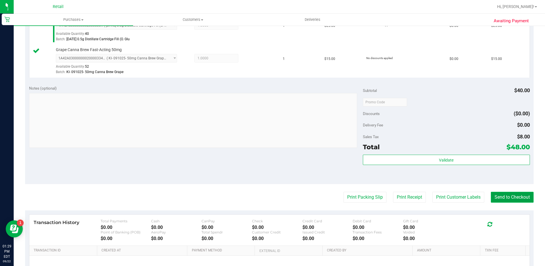
click at [514, 196] on button "Send to Checkout" at bounding box center [512, 197] width 43 height 11
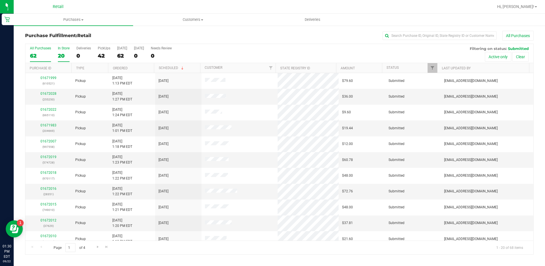
click at [58, 50] on label "In Store 20" at bounding box center [64, 54] width 12 height 16
click at [0, 0] on input "In Store 20" at bounding box center [0, 0] width 0 height 0
click at [46, 190] on link "01672029" at bounding box center [48, 188] width 16 height 4
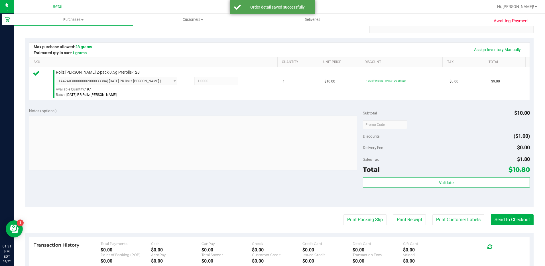
scroll to position [143, 0]
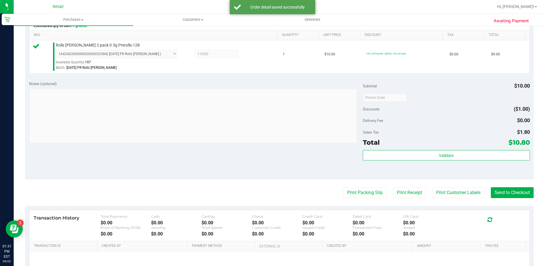
click at [515, 186] on purchase-details "Back Edit Purchase Cancel Purchase View Profile # 01672029 Med | Rec METRC ID: …" at bounding box center [279, 100] width 509 height 424
click at [506, 188] on button "Send to Checkout" at bounding box center [512, 192] width 43 height 11
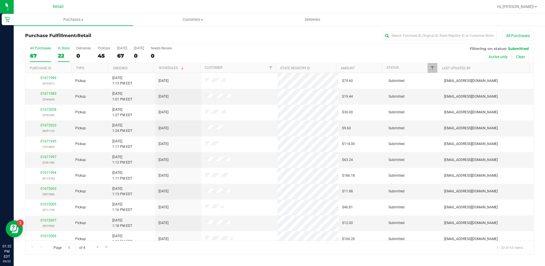
click at [64, 51] on label "In Store 22" at bounding box center [64, 54] width 12 height 16
click at [0, 0] on input "In Store 22" at bounding box center [0, 0] width 0 height 0
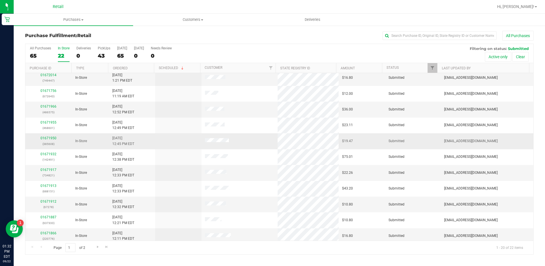
scroll to position [148, 0]
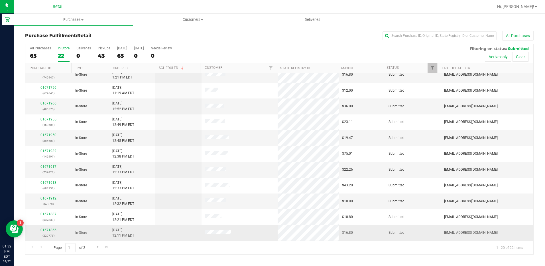
click at [53, 228] on link "01671866" at bounding box center [48, 230] width 16 height 4
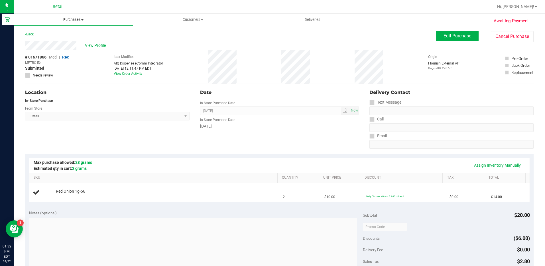
click at [75, 21] on span "Purchases" at bounding box center [73, 19] width 119 height 5
click at [80, 34] on li "Summary of purchases" at bounding box center [73, 34] width 119 height 7
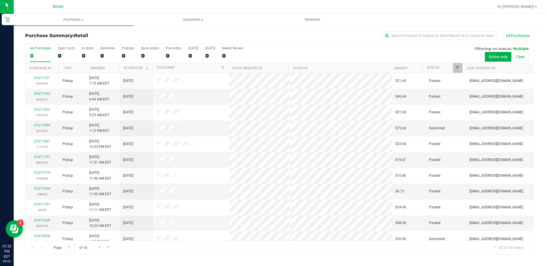
click at [88, 55] on div "0" at bounding box center [88, 55] width 12 height 7
click at [0, 0] on input "In Store 0" at bounding box center [0, 0] width 0 height 0
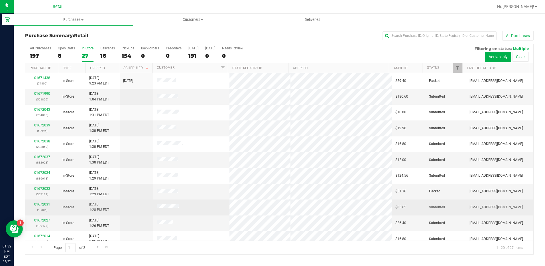
click at [40, 203] on link "01672031" at bounding box center [42, 204] width 16 height 4
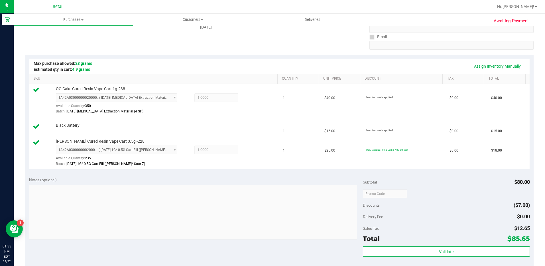
scroll to position [143, 0]
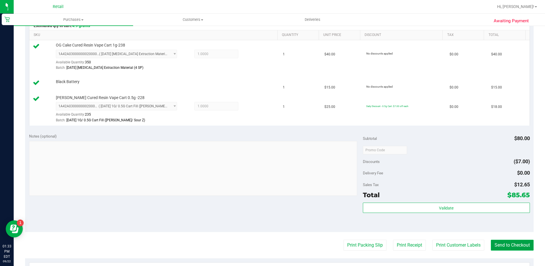
click at [501, 243] on button "Send to Checkout" at bounding box center [512, 244] width 43 height 11
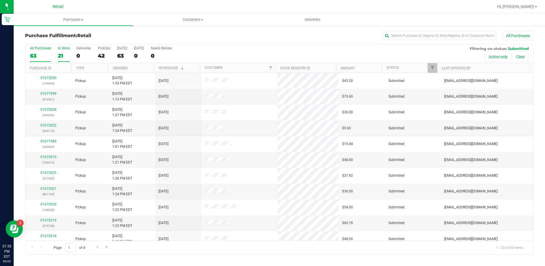
click at [67, 54] on div "21" at bounding box center [64, 55] width 12 height 7
click at [0, 0] on input "In Store 21" at bounding box center [0, 0] width 0 height 0
click at [139, 68] on th "Ordered" at bounding box center [131, 68] width 46 height 10
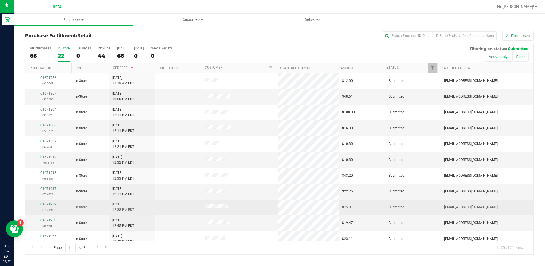
scroll to position [114, 0]
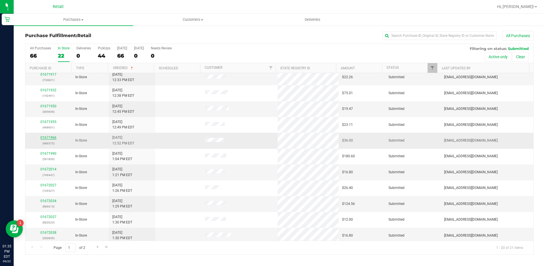
click at [42, 138] on link "01671966" at bounding box center [48, 137] width 16 height 4
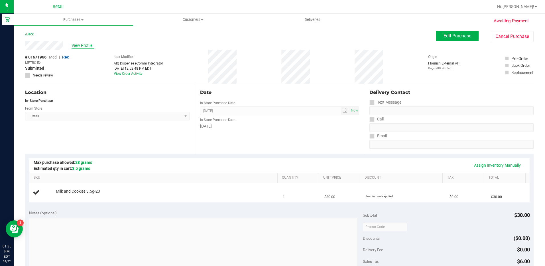
click at [82, 46] on span "View Profile" at bounding box center [83, 45] width 23 height 6
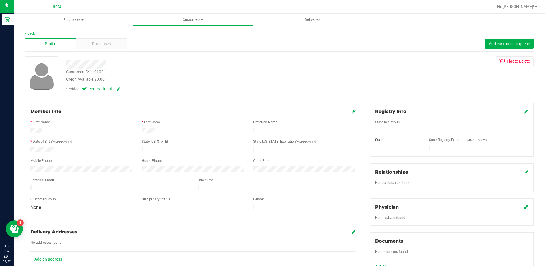
click at [87, 45] on div "Purchases" at bounding box center [101, 43] width 51 height 11
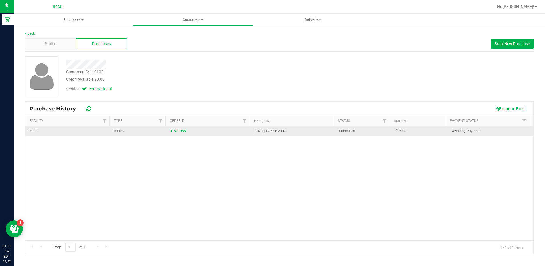
click at [176, 128] on div "01671966" at bounding box center [209, 130] width 78 height 5
click at [178, 133] on link "01671966" at bounding box center [178, 131] width 16 height 4
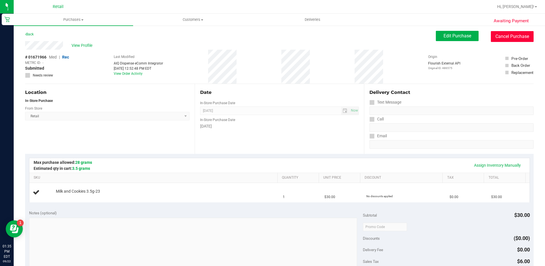
click at [501, 37] on button "Cancel Purchase" at bounding box center [512, 36] width 43 height 11
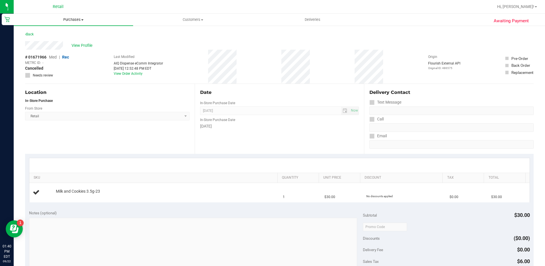
click at [66, 21] on span "Purchases" at bounding box center [73, 19] width 119 height 5
click at [68, 43] on li "Fulfillment" at bounding box center [73, 41] width 119 height 7
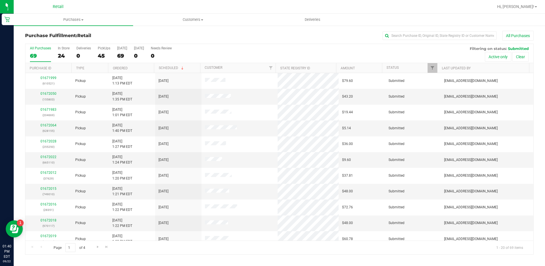
click at [70, 53] on div "All Purchases 69 In Store 24 Deliveries 0 PickUps 45 [DATE] 69 [DATE] 0 Needs R…" at bounding box center [279, 53] width 508 height 19
click at [65, 53] on div "24" at bounding box center [64, 55] width 12 height 7
click at [0, 0] on input "In Store 24" at bounding box center [0, 0] width 0 height 0
click at [44, 221] on link "01672039" at bounding box center [48, 220] width 16 height 4
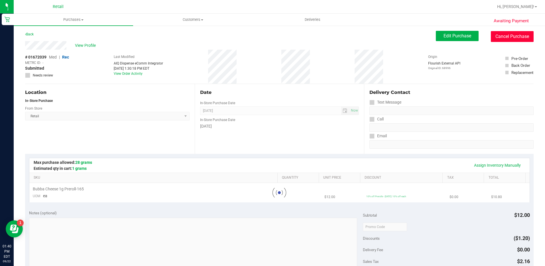
click at [503, 32] on button "Cancel Purchase" at bounding box center [512, 36] width 43 height 11
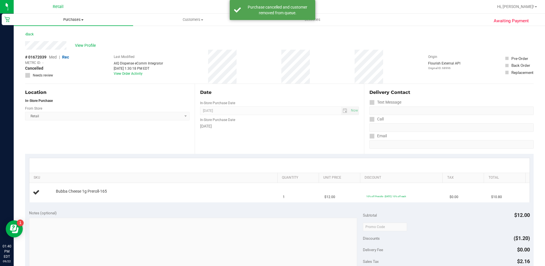
click at [73, 19] on span "Purchases" at bounding box center [73, 19] width 119 height 5
click at [77, 35] on li "Summary of purchases" at bounding box center [73, 34] width 119 height 7
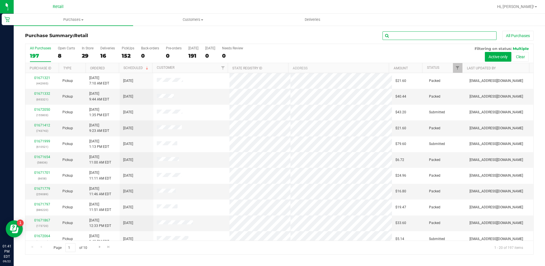
click at [416, 37] on input "text" at bounding box center [440, 35] width 114 height 9
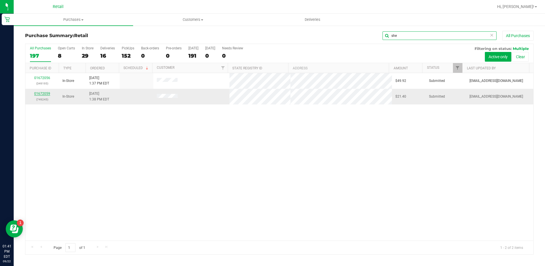
type input "she"
click at [46, 94] on link "01672059" at bounding box center [42, 94] width 16 height 4
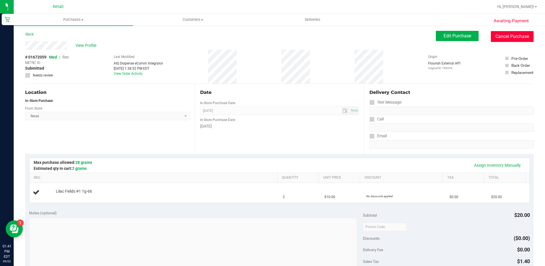
click at [501, 36] on button "Cancel Purchase" at bounding box center [512, 36] width 43 height 11
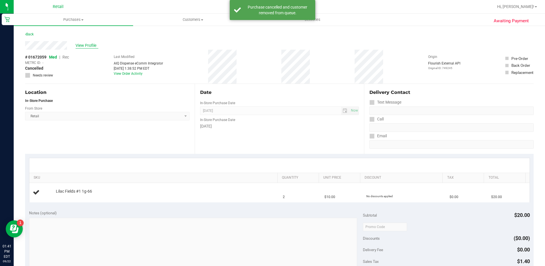
click at [86, 44] on span "View Profile" at bounding box center [87, 45] width 23 height 6
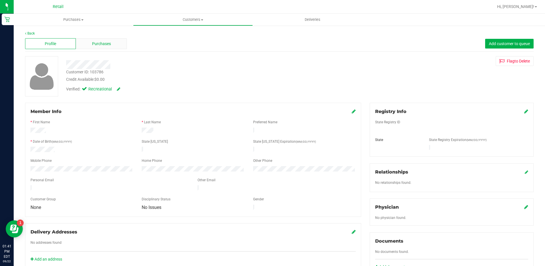
click at [95, 45] on span "Purchases" at bounding box center [101, 44] width 19 height 6
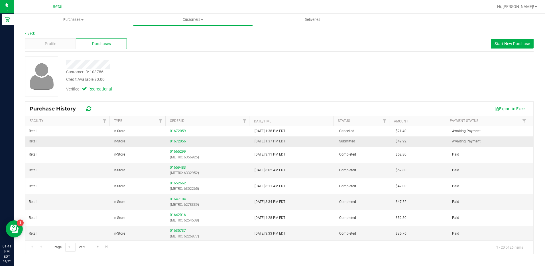
click at [176, 140] on link "01672056" at bounding box center [178, 141] width 16 height 4
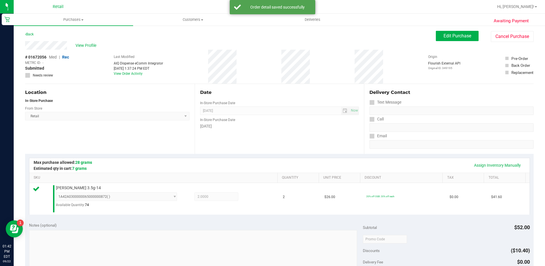
scroll to position [114, 0]
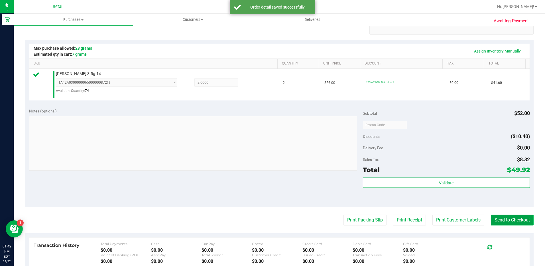
click at [517, 223] on button "Send to Checkout" at bounding box center [512, 219] width 43 height 11
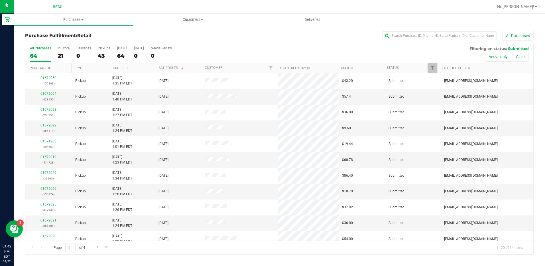
click at [56, 57] on div "All Purchases 64 In Store 21 Deliveries 0 PickUps 43 [DATE] 64 [DATE] 0 Needs R…" at bounding box center [279, 53] width 508 height 19
click at [63, 53] on div "21" at bounding box center [64, 55] width 12 height 7
click at [0, 0] on input "In Store 21" at bounding box center [0, 0] width 0 height 0
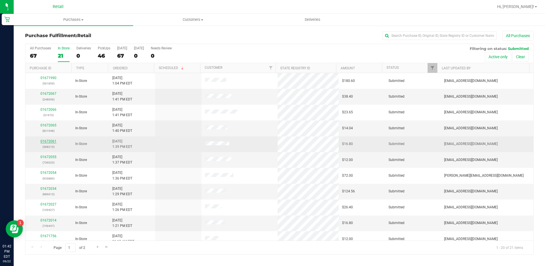
click at [53, 140] on link "01672061" at bounding box center [48, 141] width 16 height 4
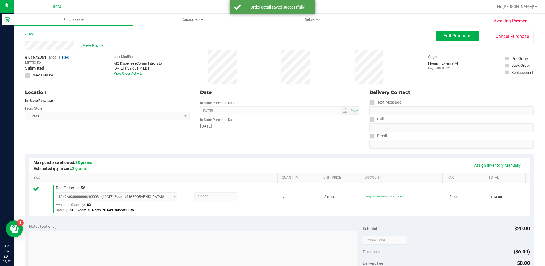
scroll to position [171, 0]
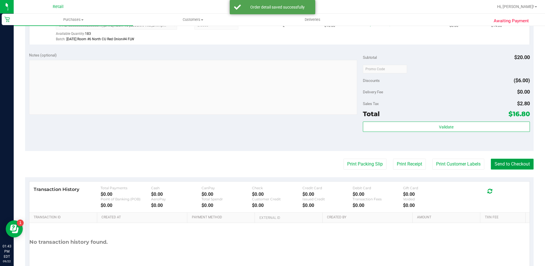
click at [498, 166] on button "Send to Checkout" at bounding box center [512, 164] width 43 height 11
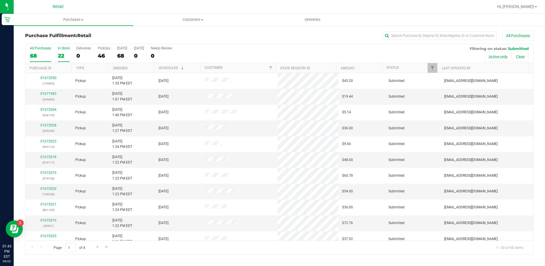
click at [62, 55] on div "22" at bounding box center [64, 55] width 12 height 7
click at [0, 0] on input "In Store 22" at bounding box center [0, 0] width 0 height 0
click at [50, 125] on link "01672067" at bounding box center [48, 125] width 16 height 4
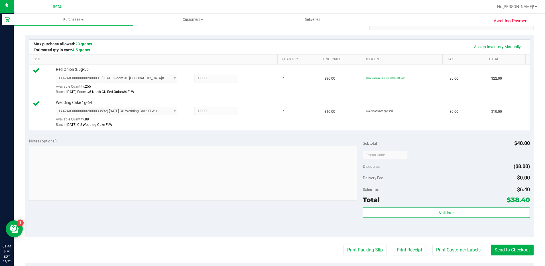
scroll to position [143, 0]
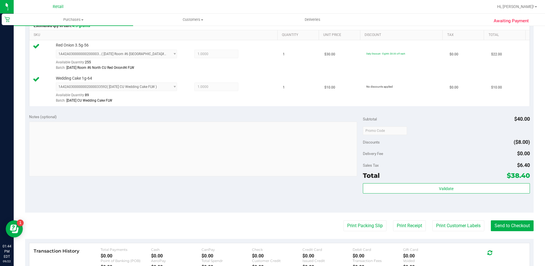
click at [503, 231] on purchase-details "Back Edit Purchase Cancel Purchase View Profile # 01672067 Med | Rec METRC ID: …" at bounding box center [279, 116] width 509 height 457
click at [502, 227] on button "Send to Checkout" at bounding box center [512, 225] width 43 height 11
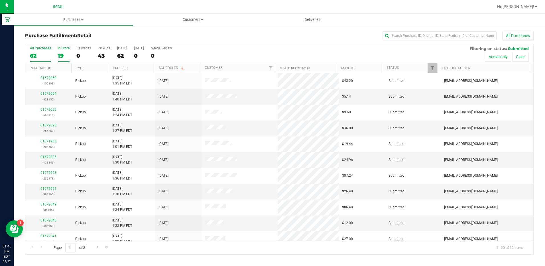
click at [58, 54] on div "19" at bounding box center [64, 55] width 12 height 7
click at [0, 0] on input "In Store 19" at bounding box center [0, 0] width 0 height 0
click at [52, 124] on link "01672072" at bounding box center [48, 125] width 16 height 4
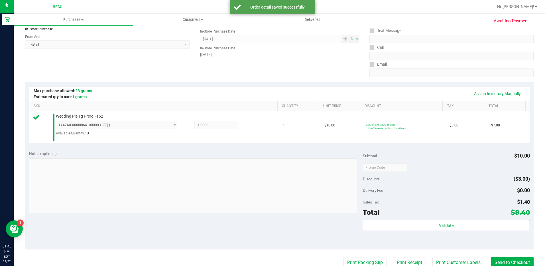
scroll to position [171, 0]
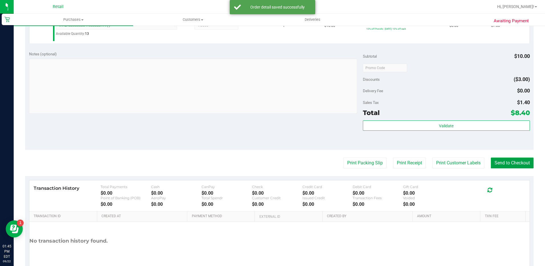
click at [510, 161] on button "Send to Checkout" at bounding box center [512, 162] width 43 height 11
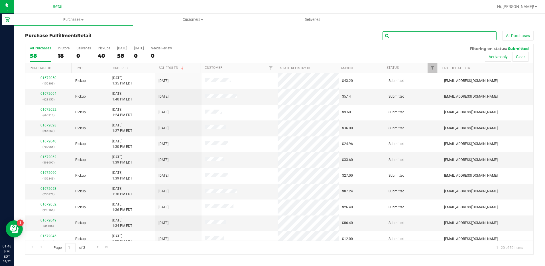
click at [416, 38] on input "text" at bounding box center [440, 35] width 114 height 9
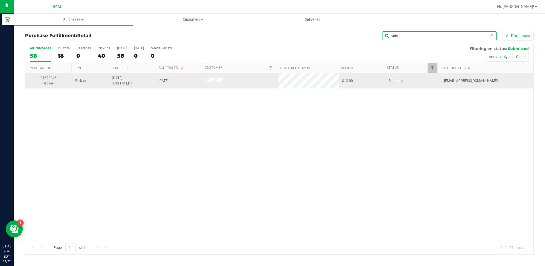
type input "cote"
click at [43, 78] on link "01672046" at bounding box center [48, 78] width 16 height 4
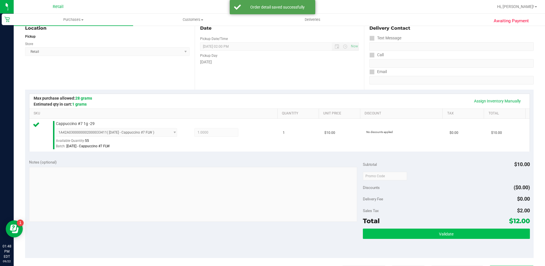
scroll to position [114, 0]
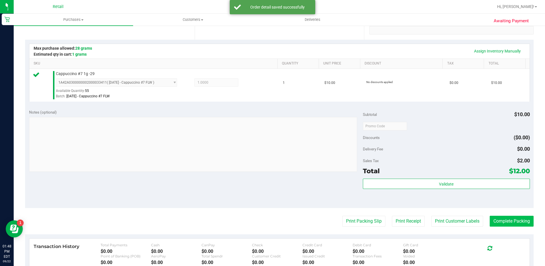
drag, startPoint x: 484, startPoint y: 215, endPoint x: 497, endPoint y: 224, distance: 15.9
click at [488, 218] on purchase-details "Back Edit Purchase Cancel Purchase View Profile # 01672046 Med | Rec METRC ID: …" at bounding box center [279, 129] width 509 height 424
click at [498, 223] on button "Complete Packing" at bounding box center [512, 221] width 44 height 11
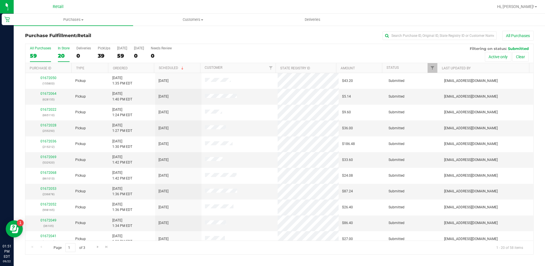
click at [60, 50] on label "In Store 20" at bounding box center [64, 54] width 12 height 16
click at [0, 0] on input "In Store 20" at bounding box center [0, 0] width 0 height 0
click at [54, 155] on link "01672080" at bounding box center [48, 157] width 16 height 4
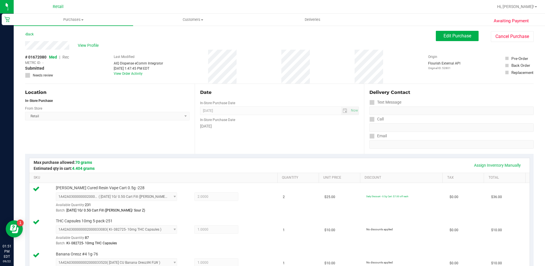
scroll to position [200, 0]
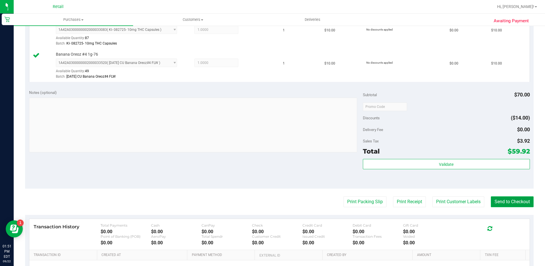
click at [494, 200] on button "Send to Checkout" at bounding box center [512, 201] width 43 height 11
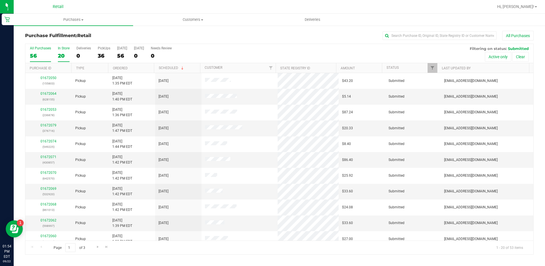
click at [64, 55] on div "20" at bounding box center [64, 55] width 12 height 7
click at [0, 0] on input "In Store 20" at bounding box center [0, 0] width 0 height 0
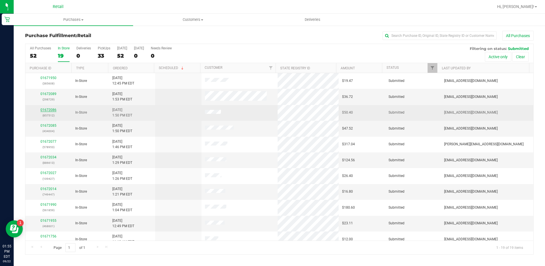
click at [48, 110] on link "01672086" at bounding box center [48, 110] width 16 height 4
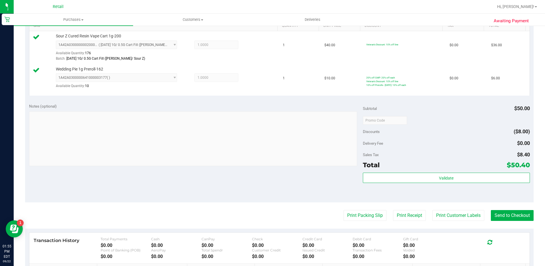
scroll to position [228, 0]
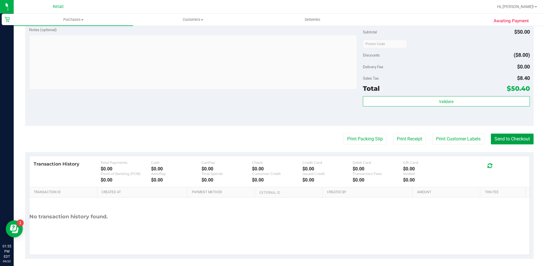
drag, startPoint x: 503, startPoint y: 133, endPoint x: 504, endPoint y: 142, distance: 8.7
click at [503, 133] on button "Send to Checkout" at bounding box center [512, 138] width 43 height 11
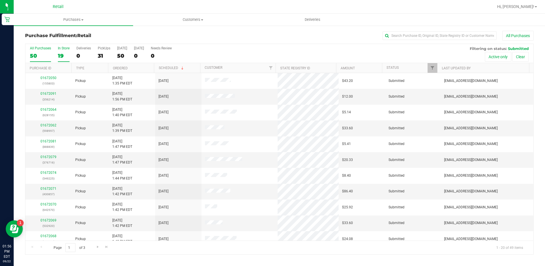
click at [63, 52] on div "19" at bounding box center [64, 55] width 12 height 7
click at [0, 0] on input "In Store 19" at bounding box center [0, 0] width 0 height 0
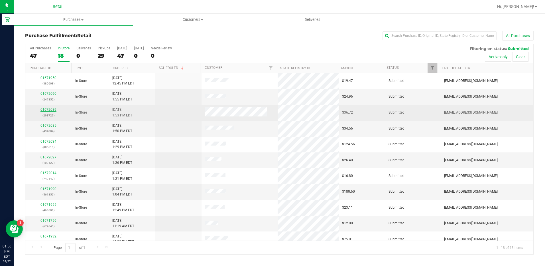
click at [51, 109] on link "01672089" at bounding box center [48, 109] width 16 height 4
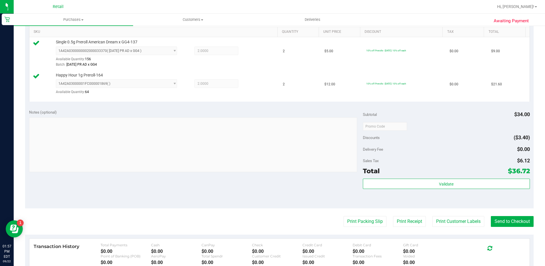
scroll to position [228, 0]
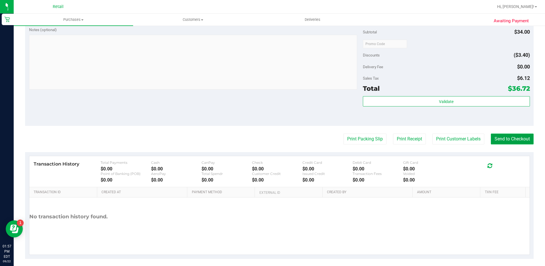
click at [510, 138] on button "Send to Checkout" at bounding box center [512, 138] width 43 height 11
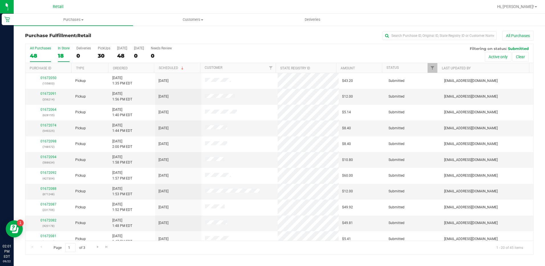
click at [62, 57] on div "18" at bounding box center [64, 55] width 12 height 7
click at [0, 0] on input "In Store 18" at bounding box center [0, 0] width 0 height 0
click at [47, 126] on link "01672096" at bounding box center [48, 125] width 16 height 4
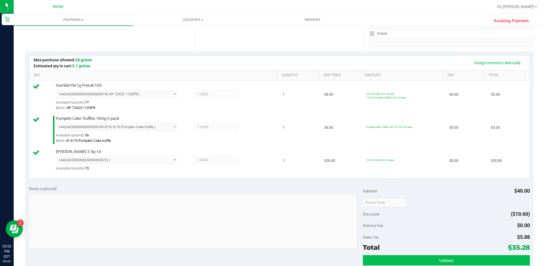
scroll to position [143, 0]
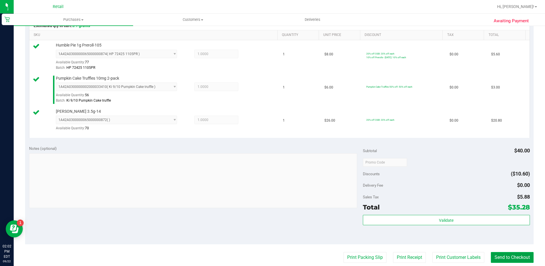
click at [500, 263] on button "Send to Checkout" at bounding box center [512, 257] width 43 height 11
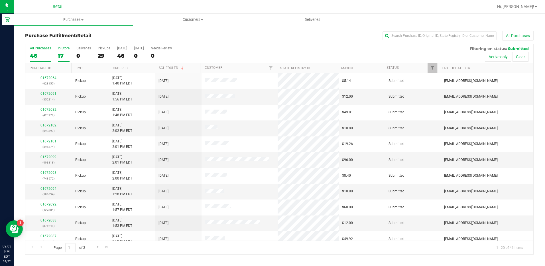
click at [69, 46] on div "In Store" at bounding box center [64, 48] width 12 height 4
click at [0, 0] on input "In Store 17" at bounding box center [0, 0] width 0 height 0
click at [46, 93] on link "01672100" at bounding box center [48, 94] width 16 height 4
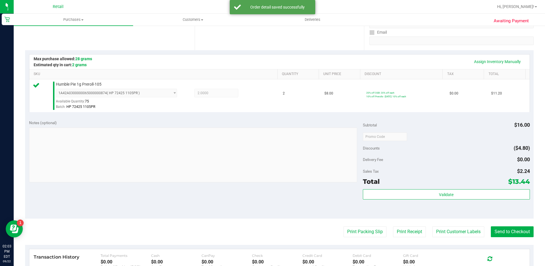
scroll to position [114, 0]
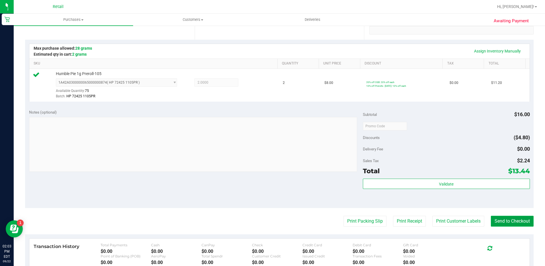
click at [505, 220] on button "Send to Checkout" at bounding box center [512, 221] width 43 height 11
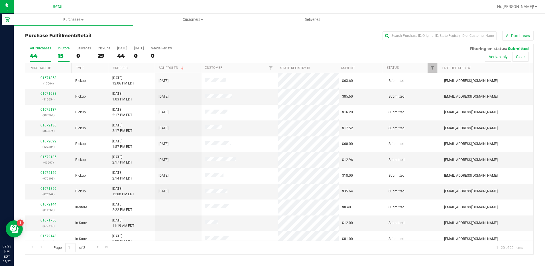
click at [63, 58] on div "15" at bounding box center [64, 55] width 12 height 7
click at [0, 0] on input "In Store 15" at bounding box center [0, 0] width 0 height 0
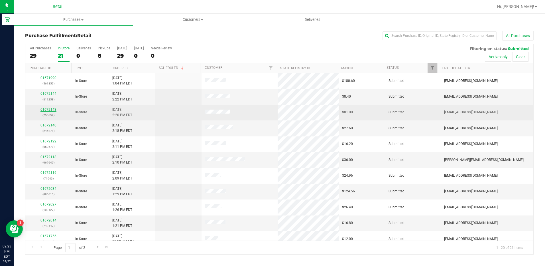
click at [48, 110] on link "01672143" at bounding box center [48, 109] width 16 height 4
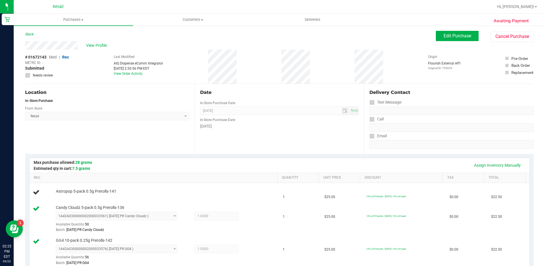
click at [440, 31] on button "Edit Purchase" at bounding box center [457, 36] width 43 height 10
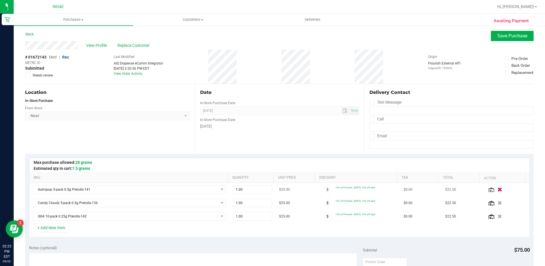
click at [498, 189] on icon "button" at bounding box center [500, 189] width 5 height 4
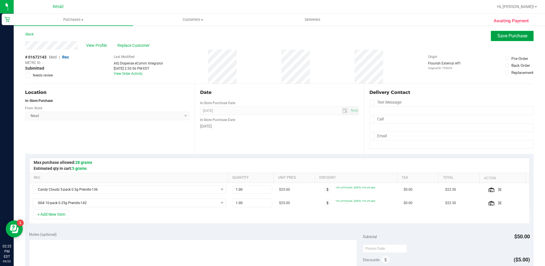
click at [493, 33] on button "Save Purchase" at bounding box center [512, 36] width 43 height 10
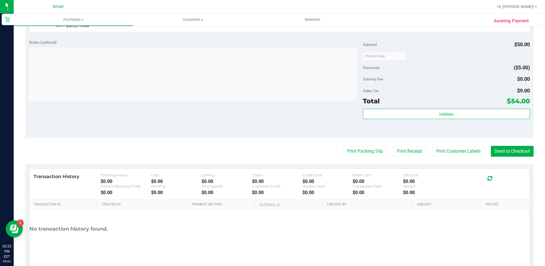
scroll to position [233, 0]
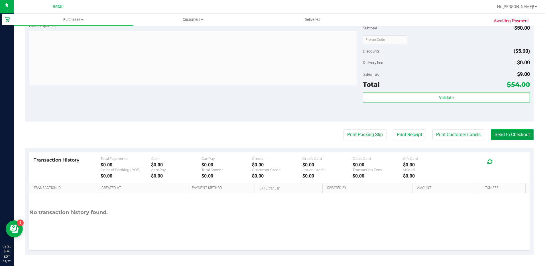
click at [514, 131] on button "Send to Checkout" at bounding box center [512, 134] width 43 height 11
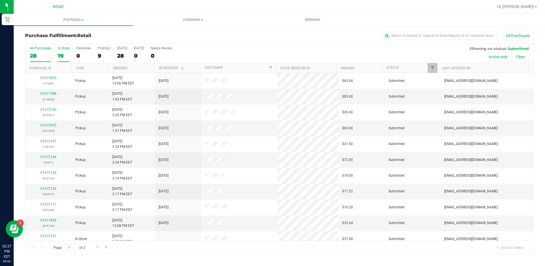
click at [60, 54] on div "19" at bounding box center [64, 55] width 12 height 7
click at [0, 0] on input "In Store 19" at bounding box center [0, 0] width 0 height 0
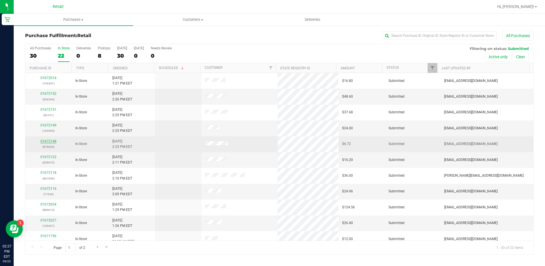
click at [52, 142] on link "01672148" at bounding box center [48, 141] width 16 height 4
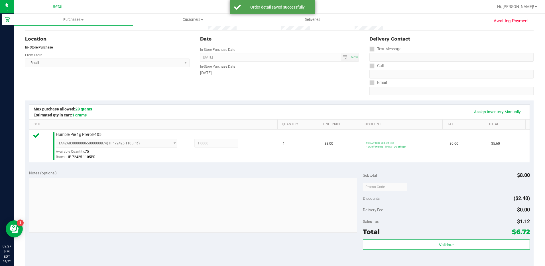
scroll to position [114, 0]
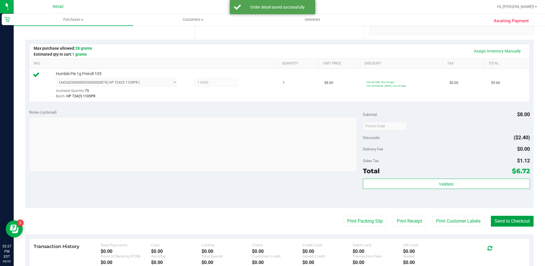
click at [491, 220] on button "Send to Checkout" at bounding box center [512, 221] width 43 height 11
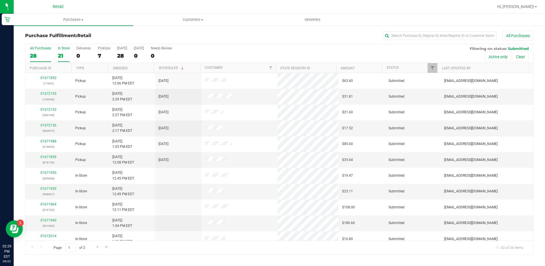
click at [65, 60] on label "In Store 21" at bounding box center [64, 54] width 12 height 16
click at [0, 0] on input "In Store 21" at bounding box center [0, 0] width 0 height 0
click at [52, 94] on link "01672154" at bounding box center [48, 94] width 16 height 4
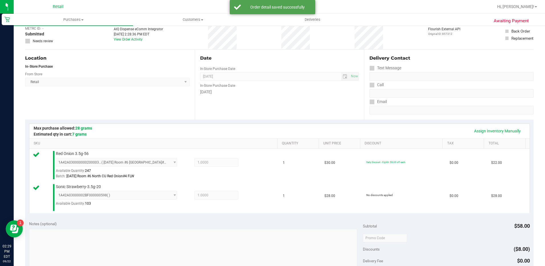
scroll to position [143, 0]
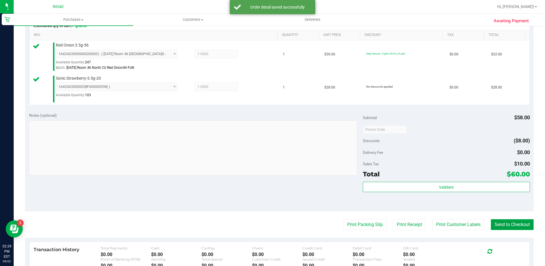
click at [491, 223] on button "Send to Checkout" at bounding box center [512, 224] width 43 height 11
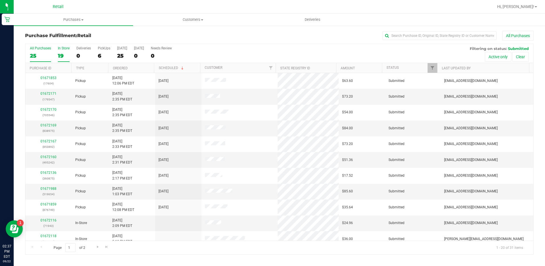
click at [64, 55] on div "19" at bounding box center [64, 55] width 12 height 7
click at [0, 0] on input "In Store 19" at bounding box center [0, 0] width 0 height 0
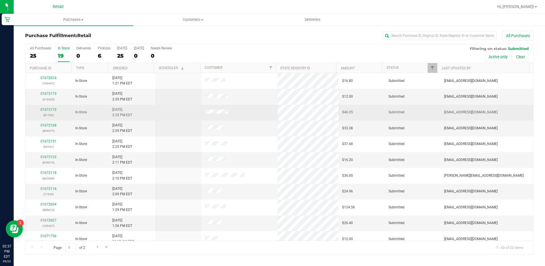
click at [50, 112] on p "(81706)" at bounding box center [49, 114] width 40 height 5
click at [49, 110] on link "01672172" at bounding box center [48, 109] width 16 height 4
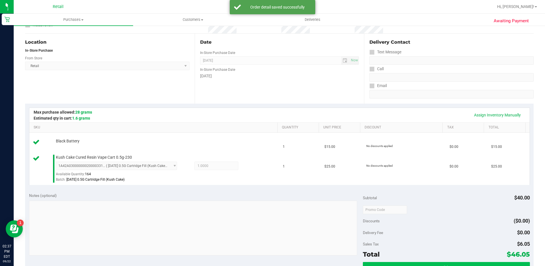
scroll to position [114, 0]
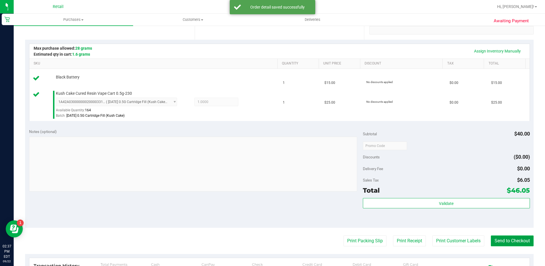
click at [495, 235] on button "Send to Checkout" at bounding box center [512, 240] width 43 height 11
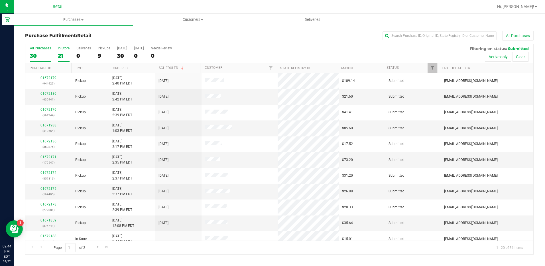
click at [66, 53] on div "21" at bounding box center [64, 55] width 12 height 7
click at [0, 0] on input "In Store 21" at bounding box center [0, 0] width 0 height 0
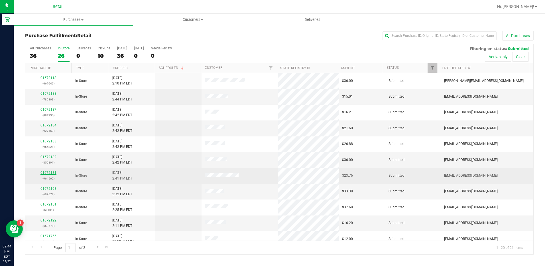
click at [54, 172] on link "01672181" at bounding box center [48, 172] width 16 height 4
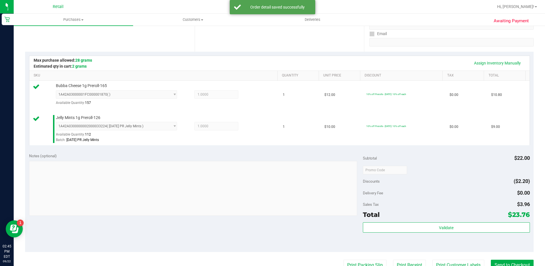
scroll to position [206, 0]
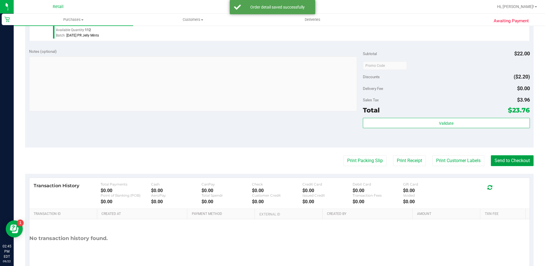
click at [500, 157] on button "Send to Checkout" at bounding box center [512, 160] width 43 height 11
